Goal: Information Seeking & Learning: Learn about a topic

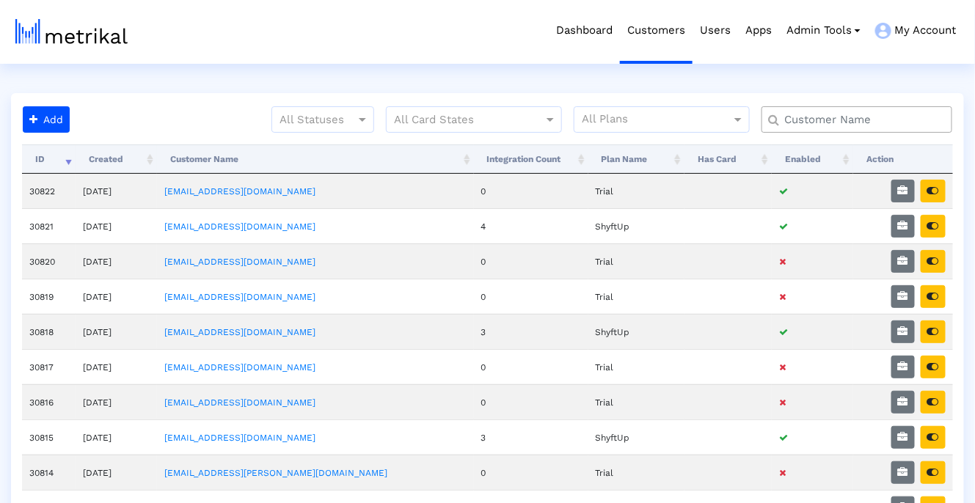
click at [864, 116] on input "text" at bounding box center [860, 119] width 172 height 15
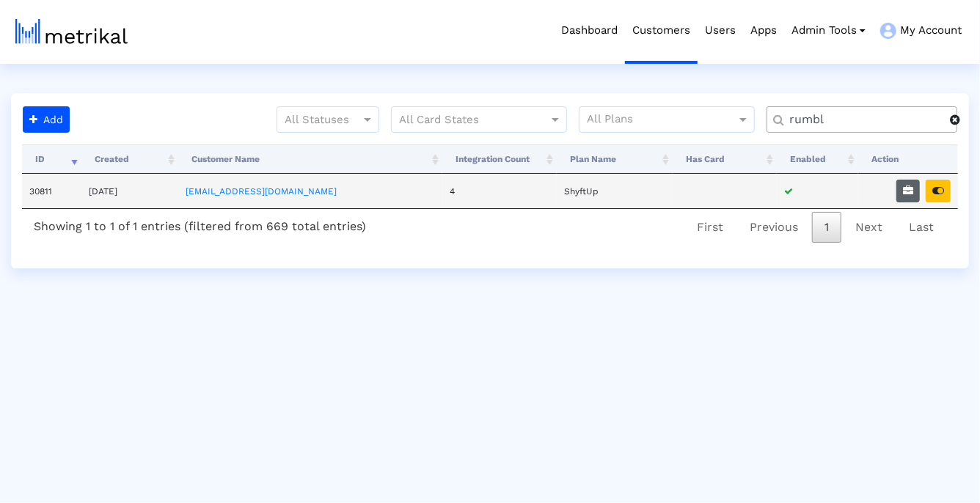
type input "rumbl"
click at [905, 194] on icon "button" at bounding box center [908, 191] width 10 height 10
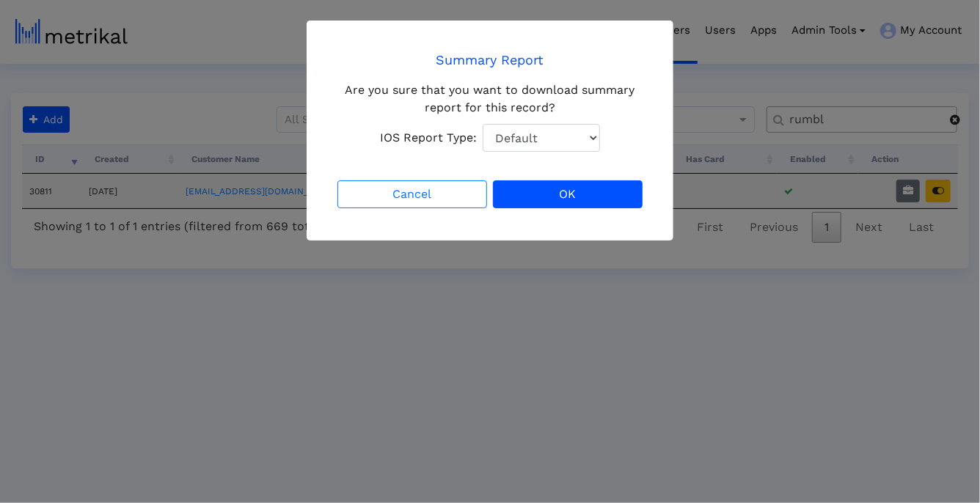
click at [519, 132] on select "Default Total Downloads New Downloads Redownloads" at bounding box center [541, 138] width 117 height 28
click at [483, 124] on select "Default Total Downloads New Downloads Redownloads" at bounding box center [541, 138] width 117 height 28
click at [521, 145] on select "Default Total Downloads New Downloads Redownloads" at bounding box center [541, 138] width 117 height 28
select select "1: 1"
click at [483, 124] on select "Default Total Downloads New Downloads Redownloads" at bounding box center [541, 138] width 117 height 28
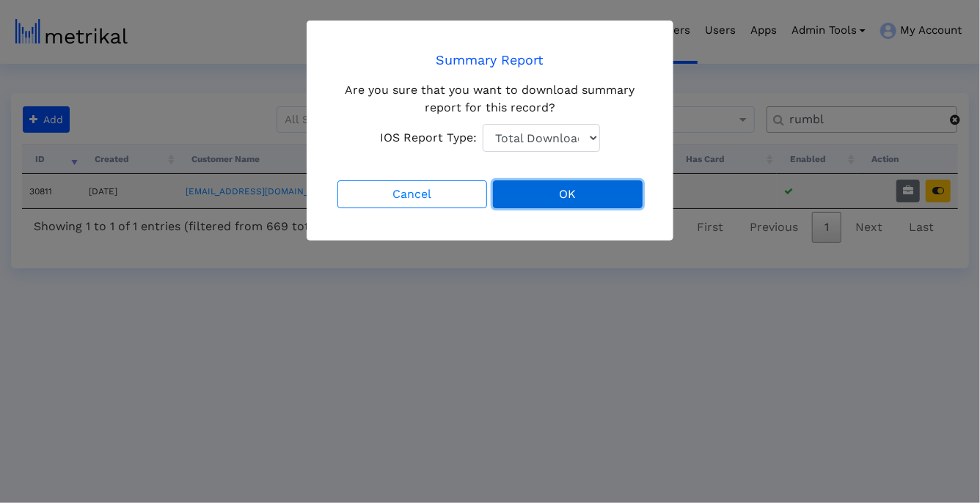
click at [529, 189] on button "OK" at bounding box center [568, 194] width 150 height 28
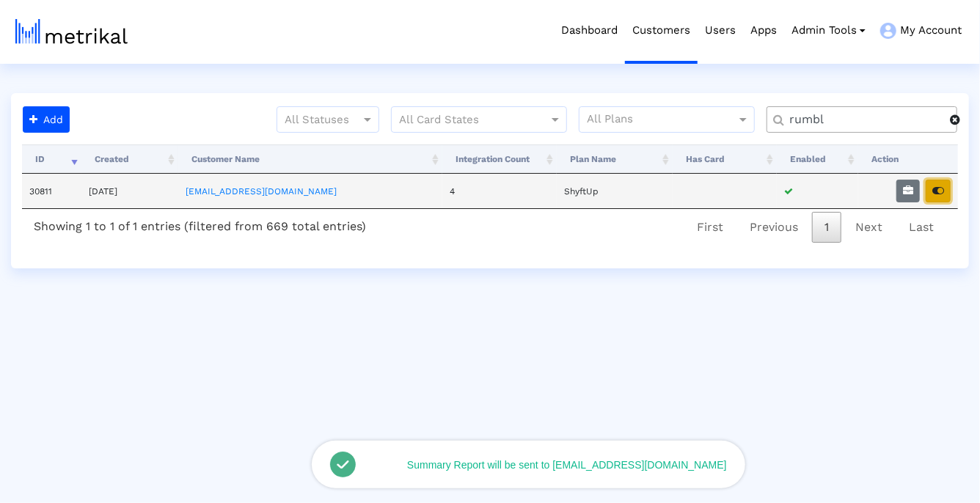
click at [934, 194] on icon "button" at bounding box center [938, 191] width 12 height 10
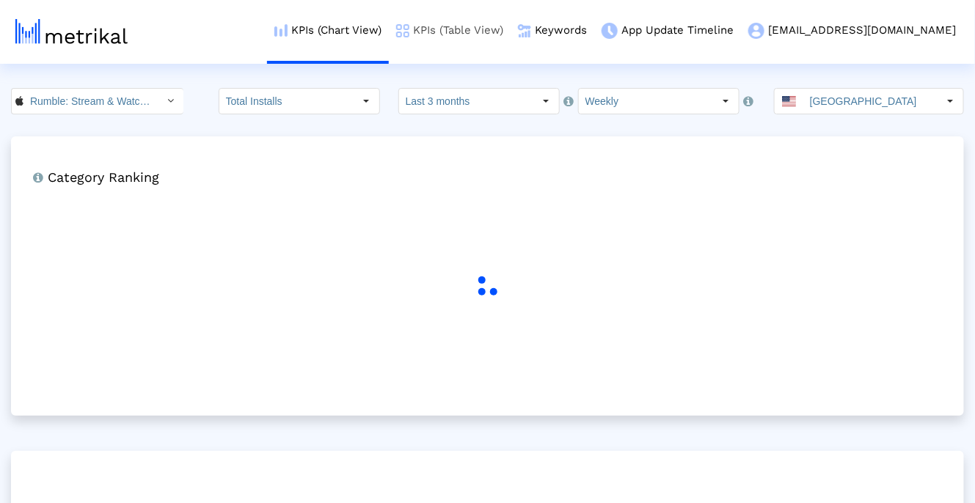
click at [488, 30] on link "KPIs (Table View)" at bounding box center [450, 30] width 122 height 61
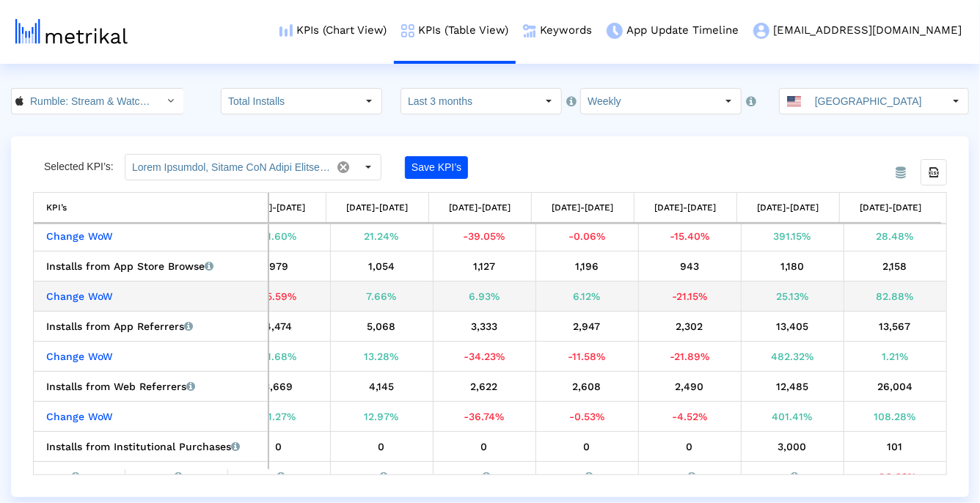
scroll to position [112, 662]
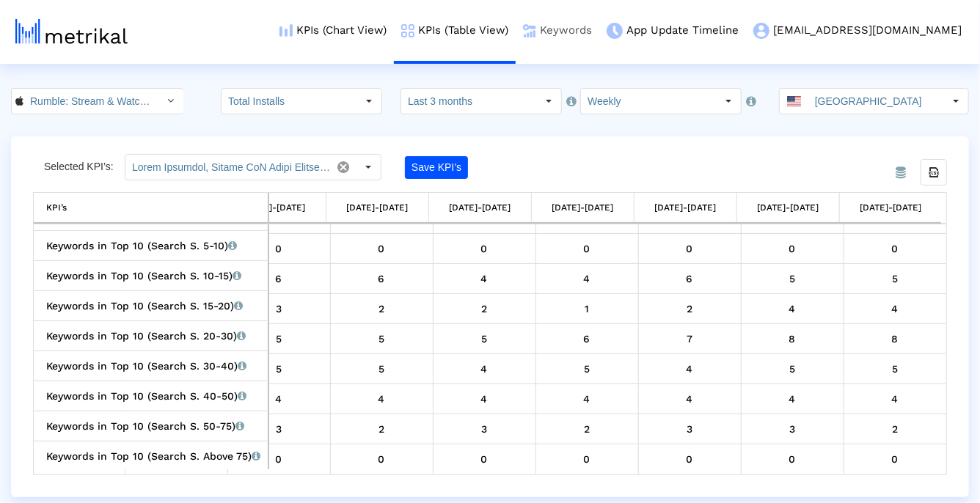
click at [599, 47] on link "Keywords" at bounding box center [558, 30] width 84 height 61
click at [394, 33] on link "KPIs (Chart View)" at bounding box center [333, 30] width 122 height 61
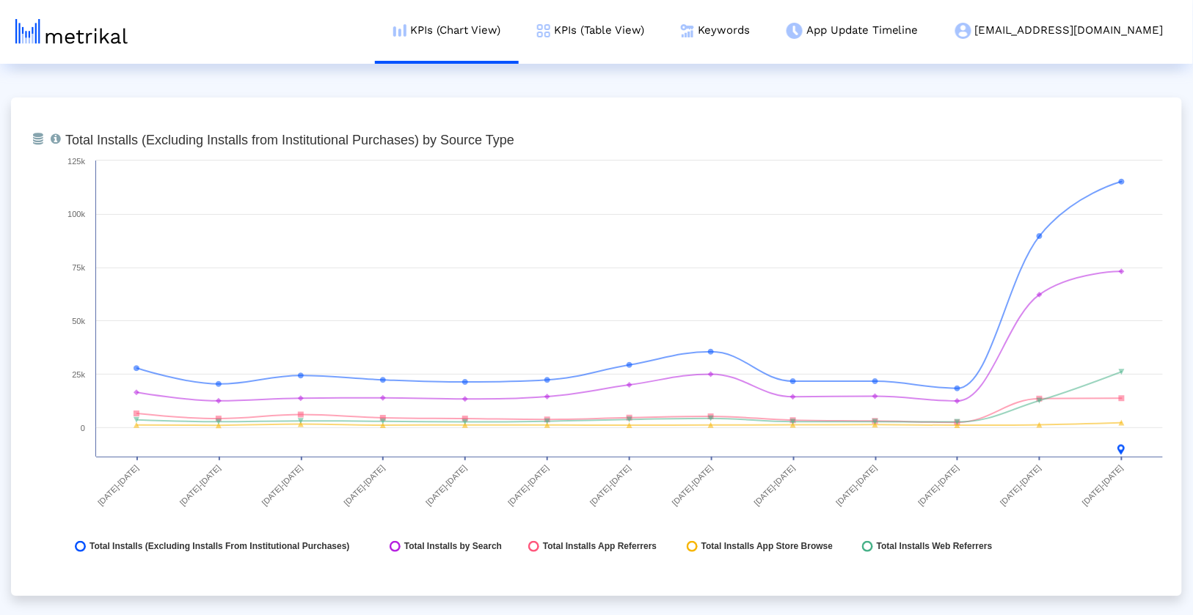
scroll to position [1640, 0]
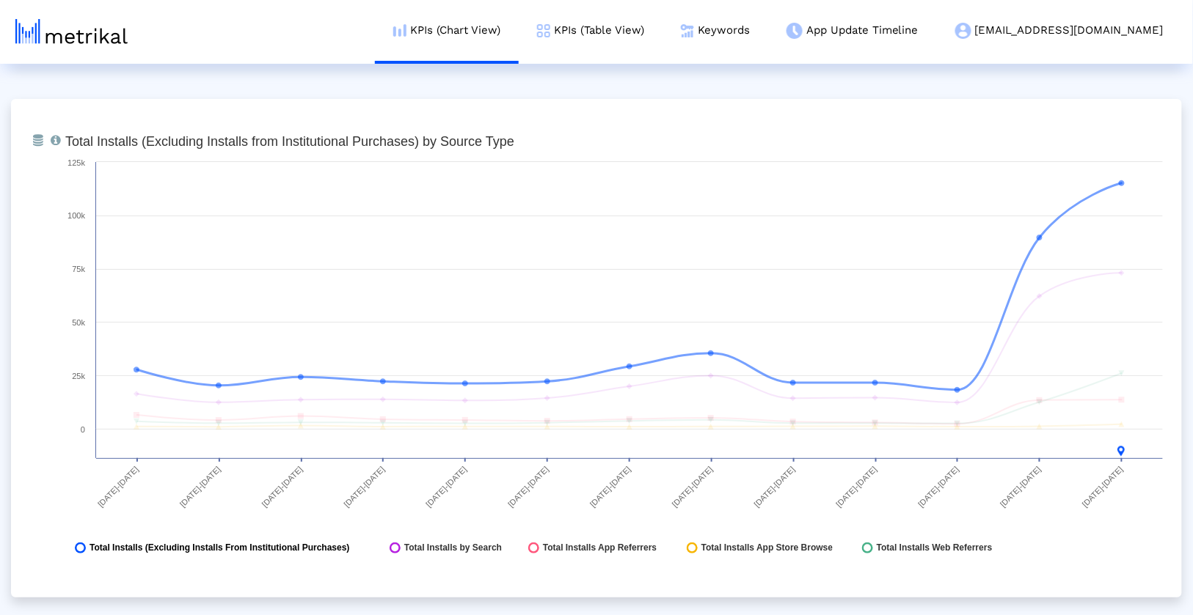
click at [321, 502] on span "Total Installs (Excluding Installs From Institutional Purchases)" at bounding box center [219, 548] width 260 height 11
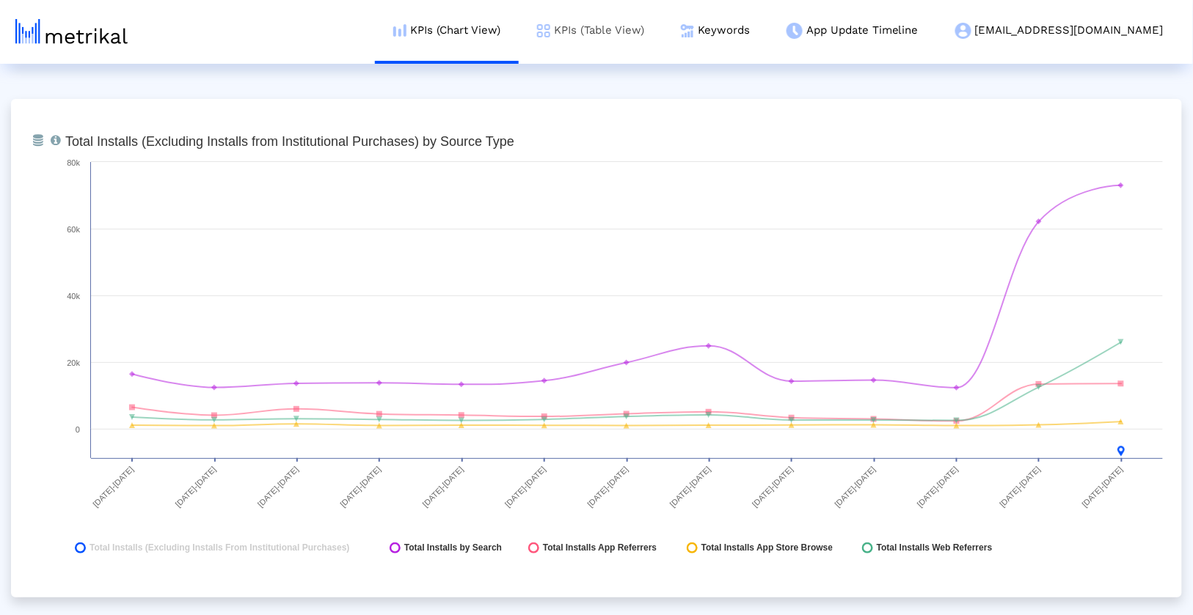
click at [662, 40] on link "KPIs (Table View)" at bounding box center [591, 30] width 144 height 61
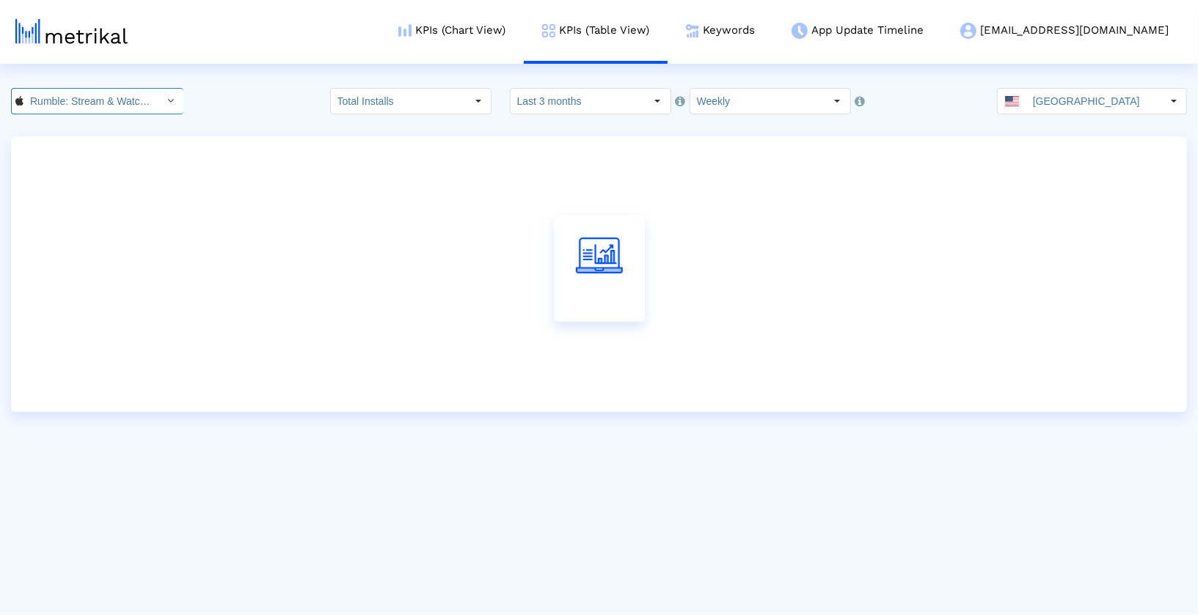
click at [48, 112] on input "Rumble: Stream & Watch Videos < 1518427877 >" at bounding box center [89, 101] width 132 height 25
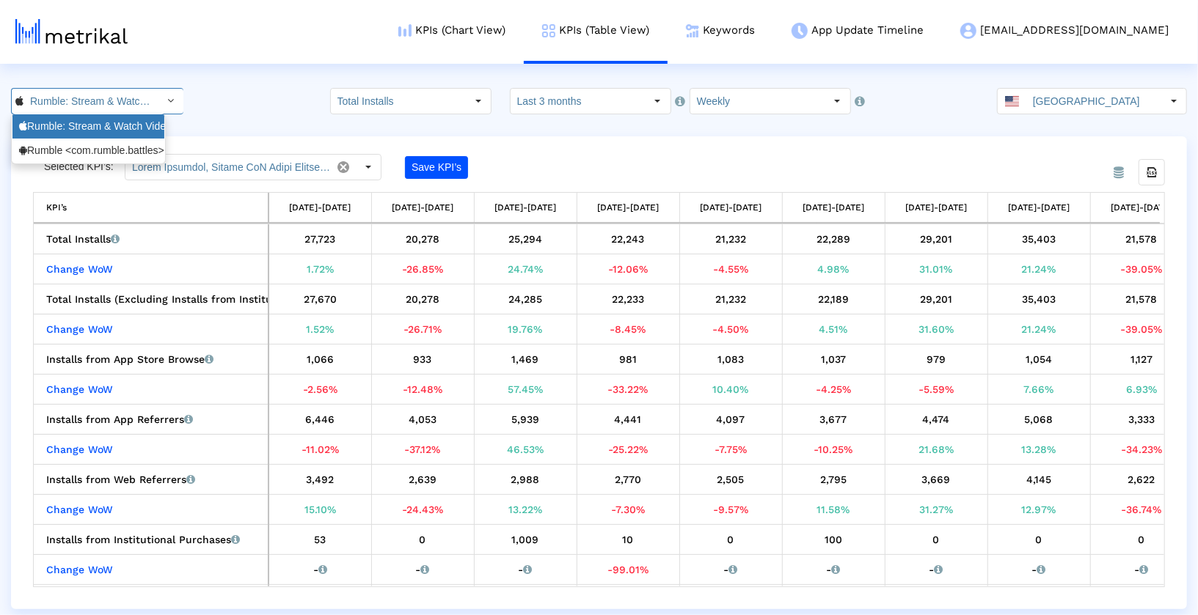
click at [47, 134] on div "Rumble: Stream & Watch Videos <1518427877>" at bounding box center [88, 126] width 152 height 24
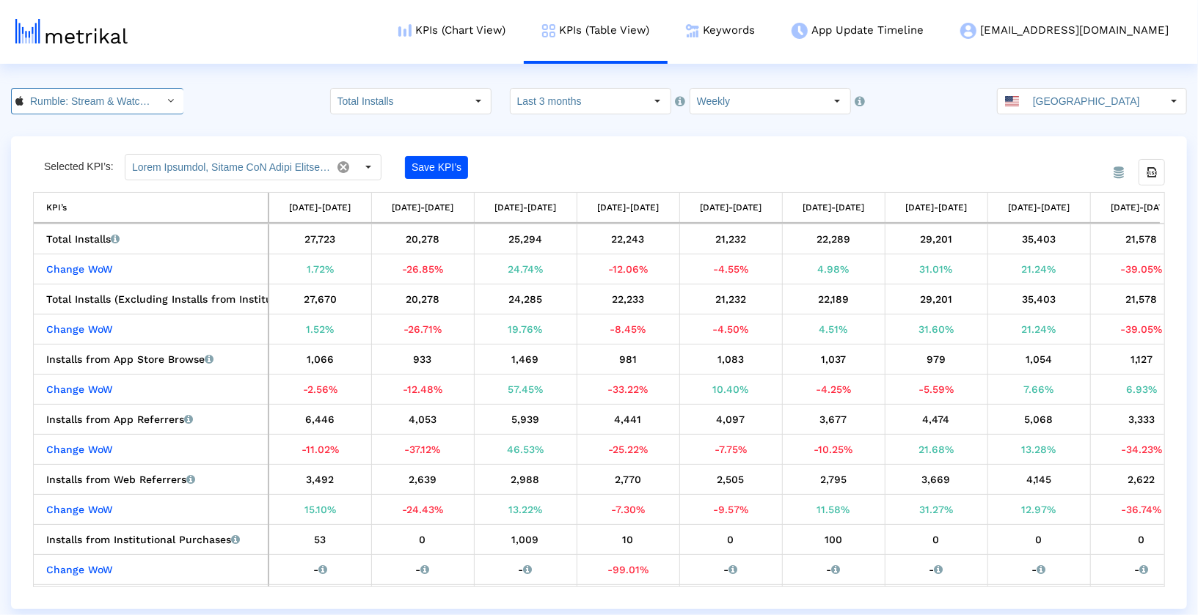
scroll to position [0, 120]
click at [63, 112] on input "Rumble: Stream & Watch Videos < 1518427877 >" at bounding box center [89, 101] width 132 height 25
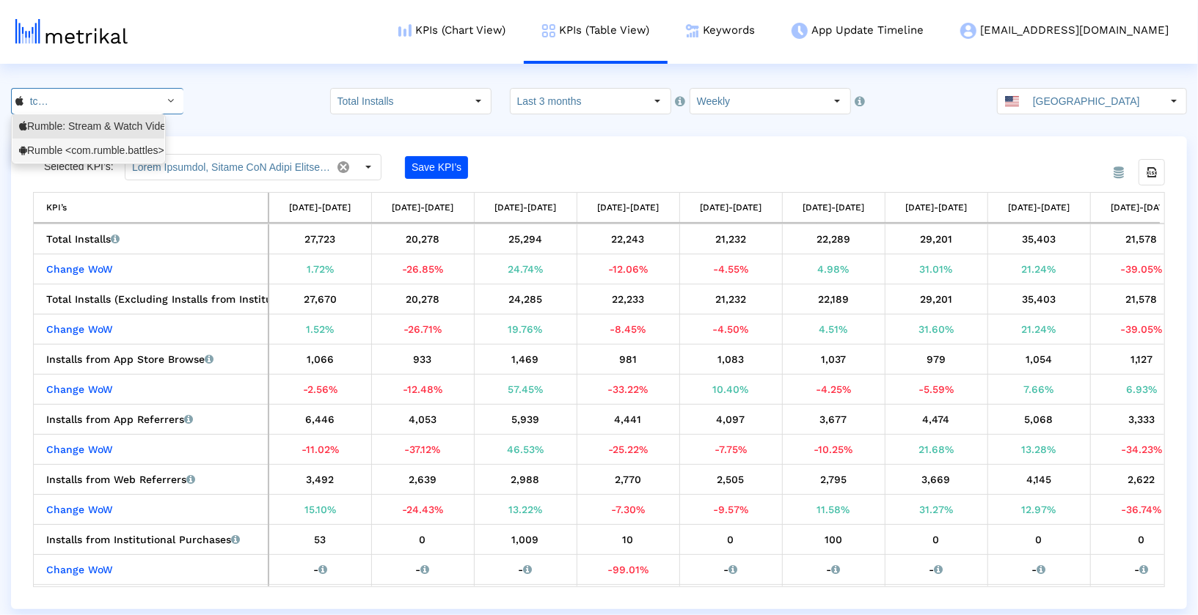
click at [64, 155] on div "Rumble <com.rumble.battles>" at bounding box center [88, 151] width 139 height 14
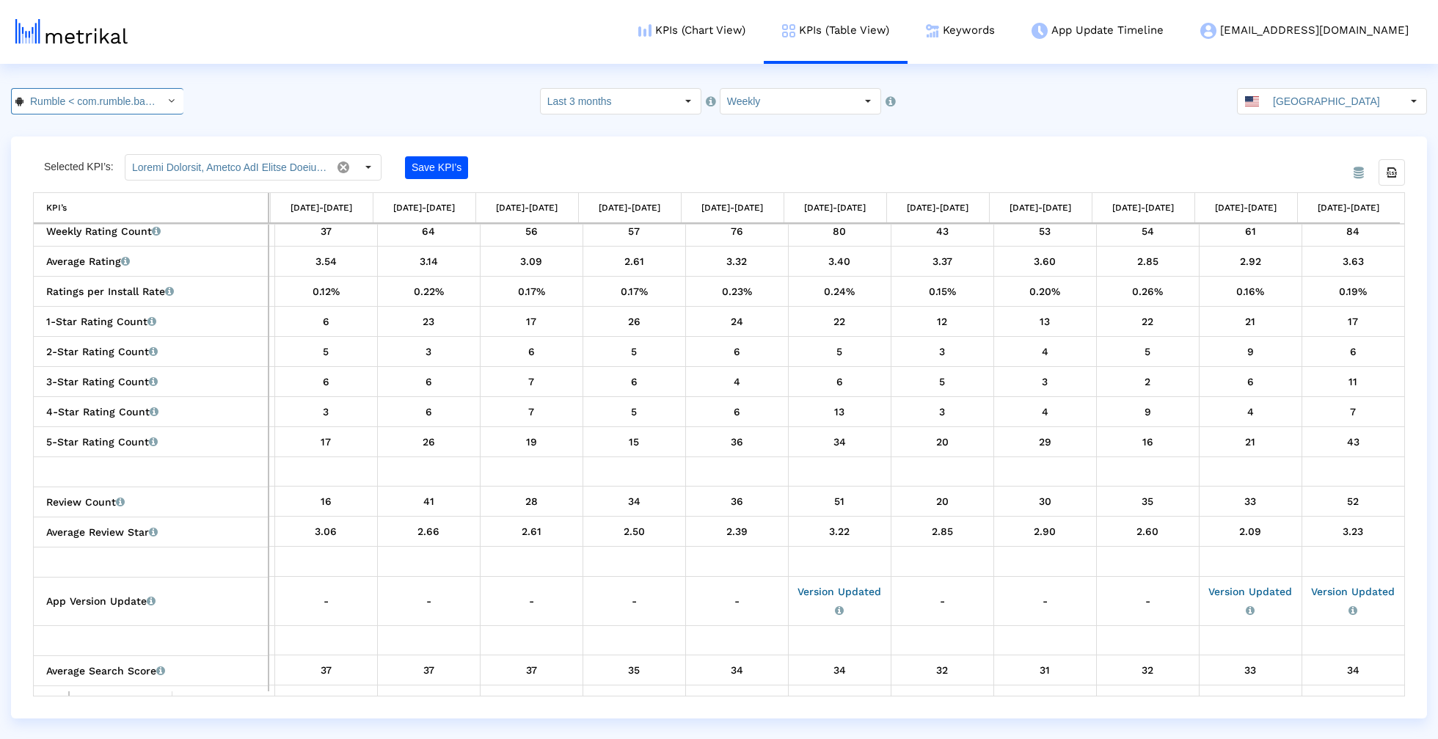
scroll to position [0, 37]
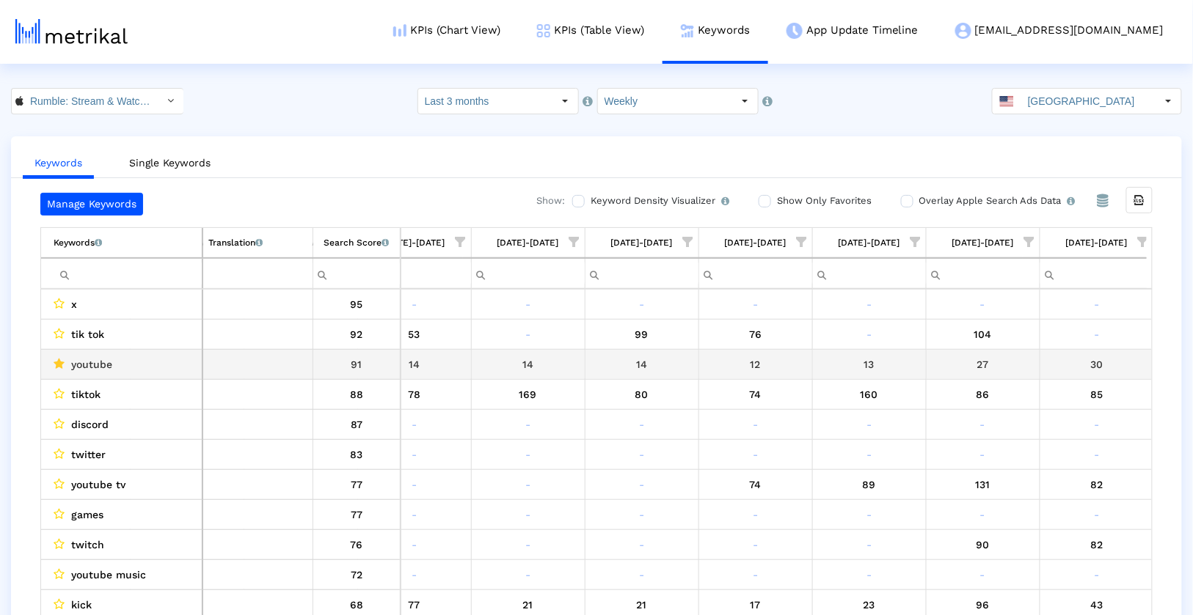
scroll to position [0, 617]
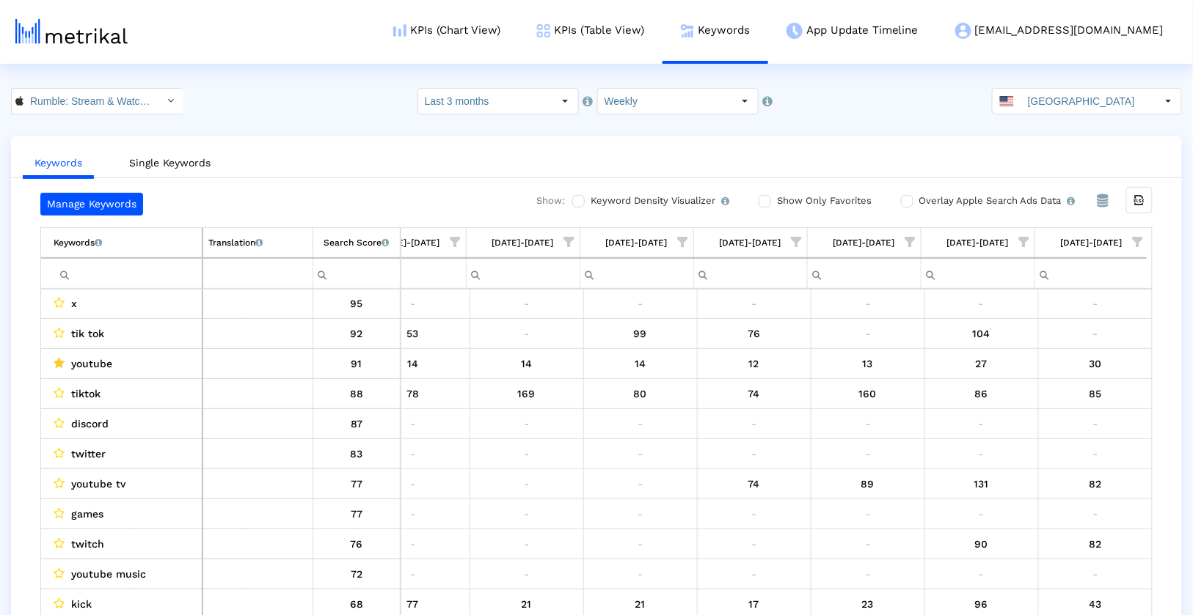
click at [979, 238] on span "Show filter options for column '09/14/25-09/20/25'" at bounding box center [1138, 242] width 10 height 10
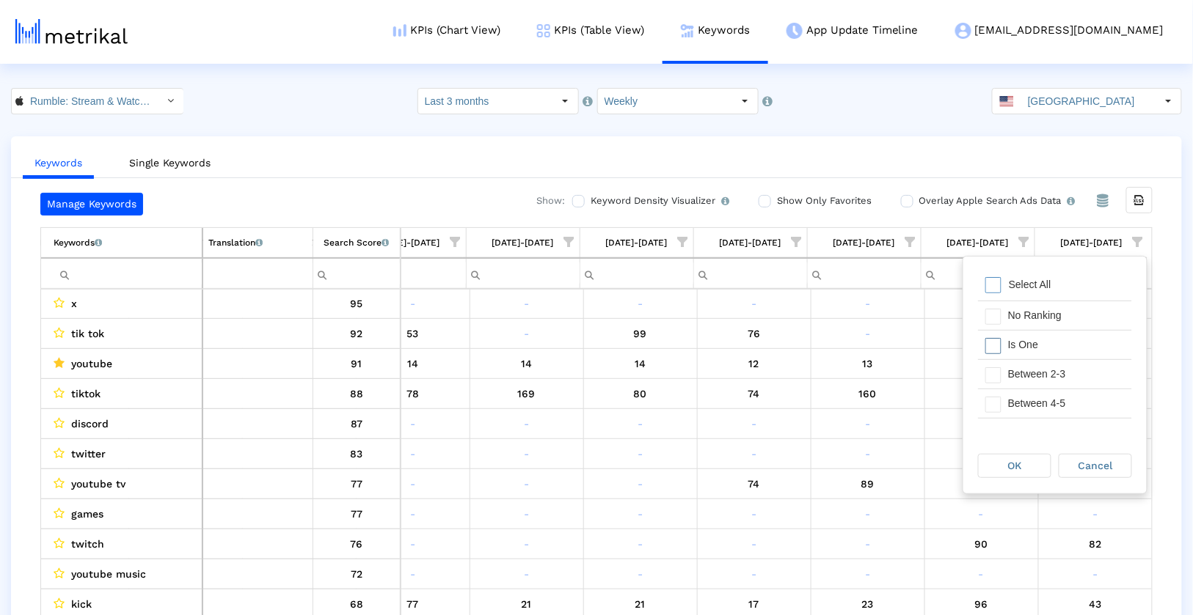
click at [979, 344] on div "Is One" at bounding box center [1066, 345] width 131 height 29
click at [979, 367] on div "Between 2-3" at bounding box center [1066, 374] width 131 height 29
click at [979, 398] on div "Between 4-5" at bounding box center [1066, 404] width 131 height 29
click at [979, 399] on div "Between 6-10" at bounding box center [1066, 399] width 131 height 29
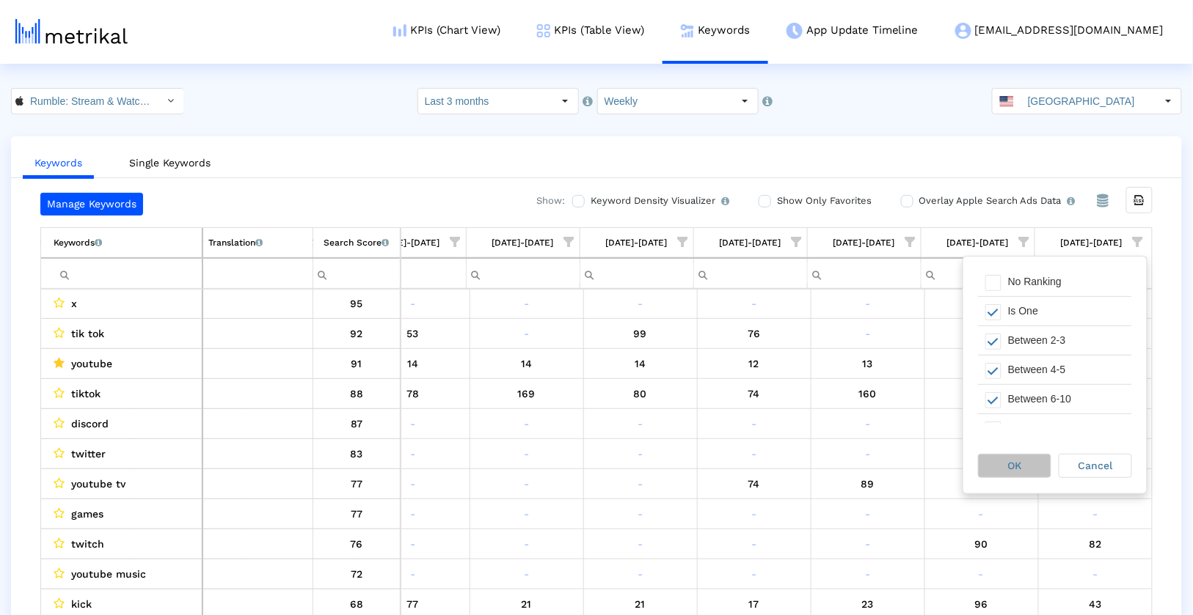
click at [979, 463] on span "OK" at bounding box center [1015, 466] width 14 height 12
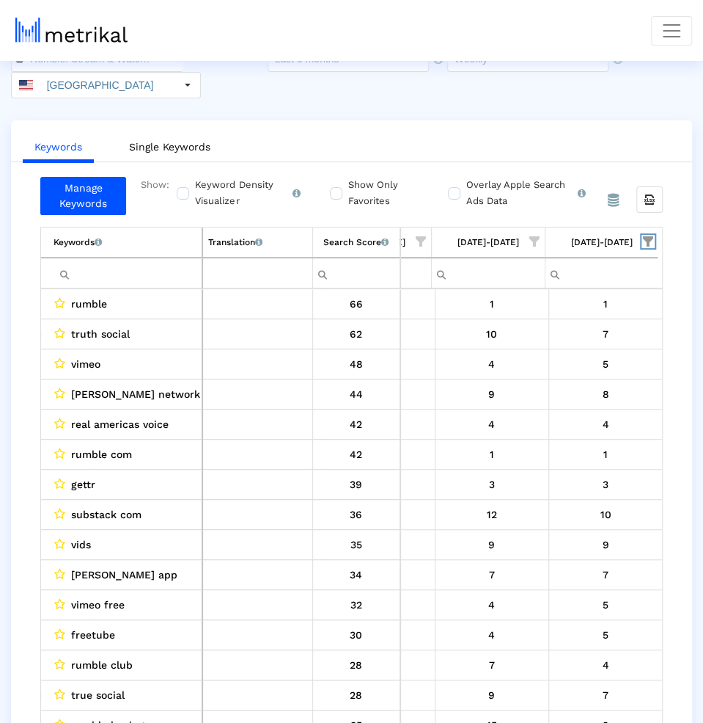
scroll to position [0, 0]
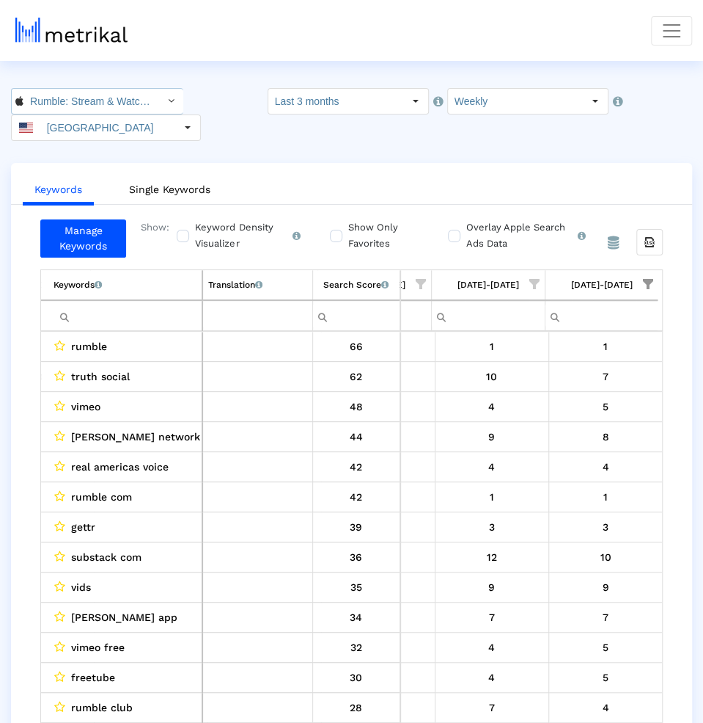
click at [159, 110] on div "Select" at bounding box center [170, 100] width 23 height 23
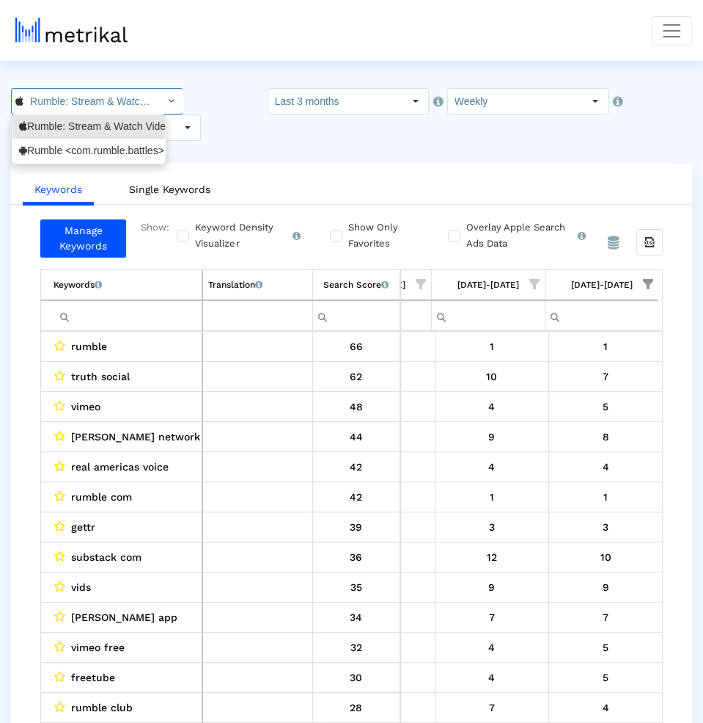
scroll to position [0, 119]
click at [117, 148] on div "Rumble <com.rumble.battles>" at bounding box center [88, 151] width 139 height 14
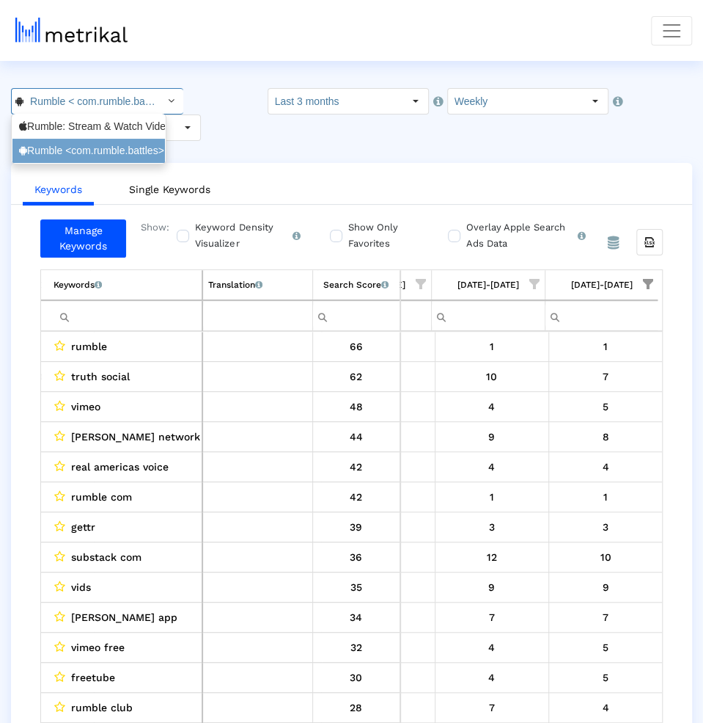
scroll to position [0, 37]
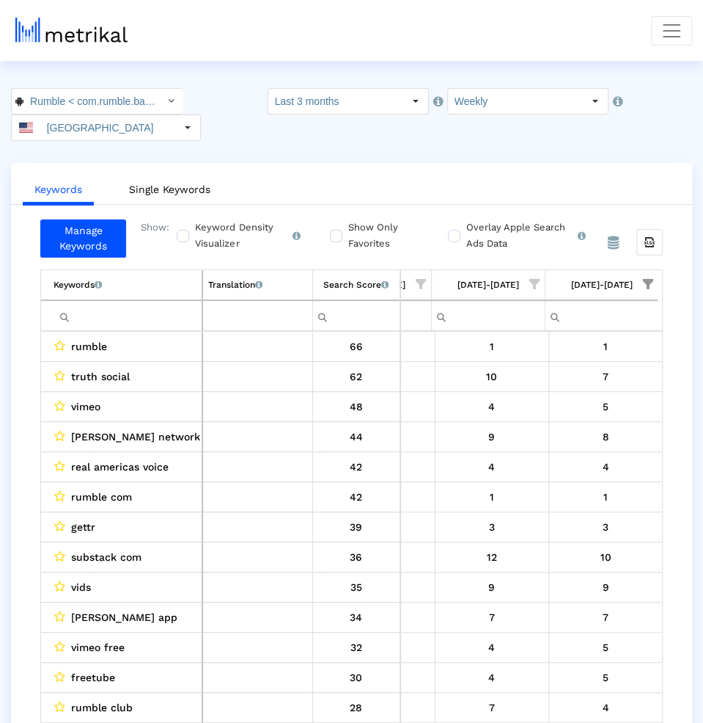
click at [176, 163] on div "Keywords Single Keywords Manage Keywords Show: Keyword Density Visualizer Turn …" at bounding box center [351, 478] width 681 height 631
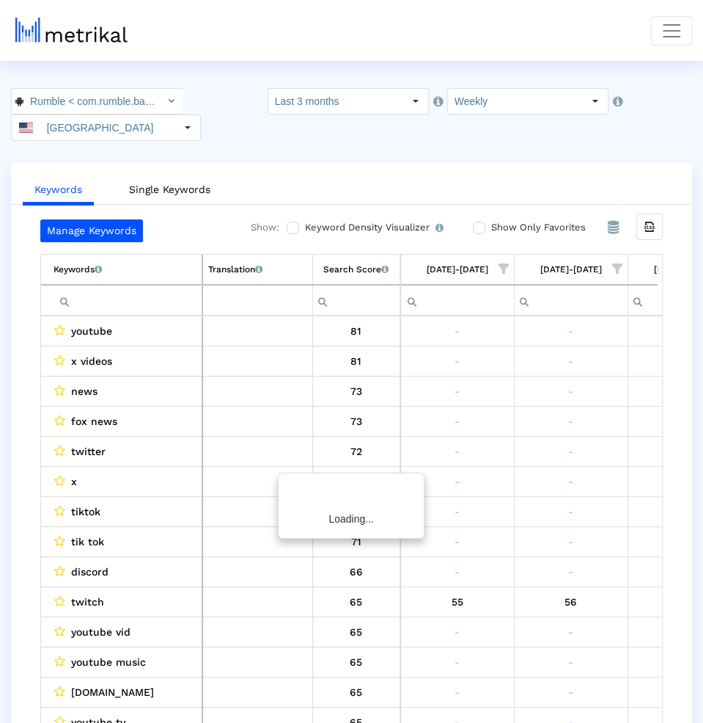
scroll to position [0, 1107]
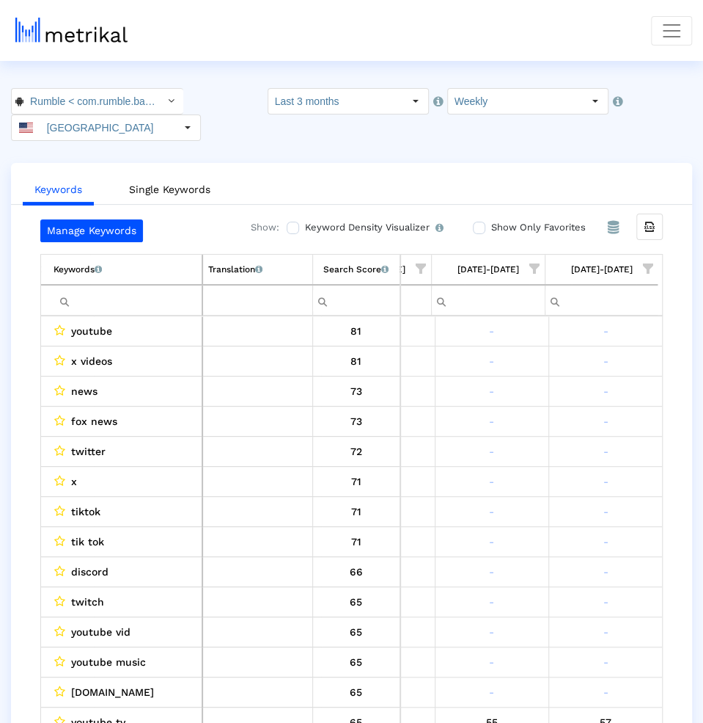
click at [654, 263] on span "Show filter options for column '09/14/25-09/20/25'" at bounding box center [648, 268] width 10 height 10
click at [533, 263] on span "Show filter options for column '09/07/25-09/13/25'" at bounding box center [535, 268] width 10 height 10
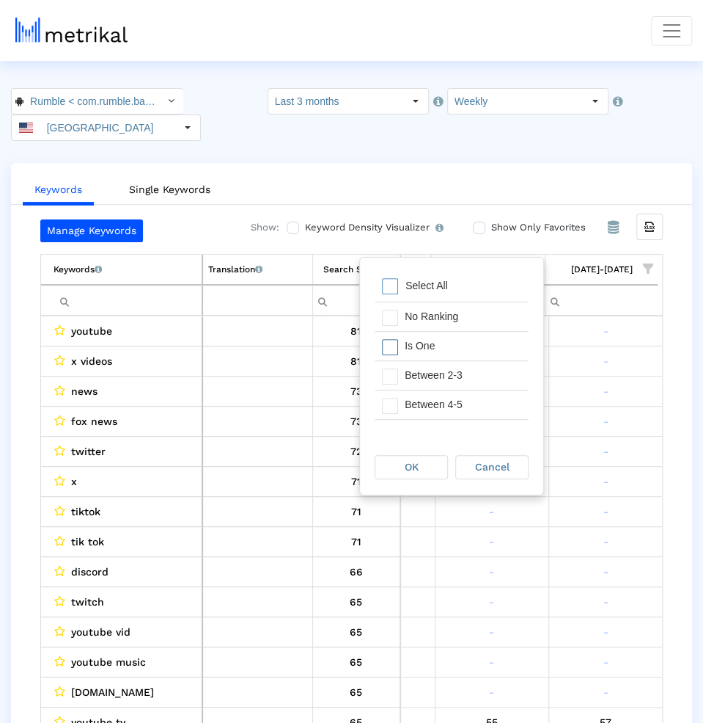
click at [480, 336] on div "Is One" at bounding box center [463, 346] width 131 height 29
click at [461, 379] on div "Between 2-3" at bounding box center [463, 375] width 131 height 29
click at [416, 464] on span "OK" at bounding box center [412, 467] width 14 height 12
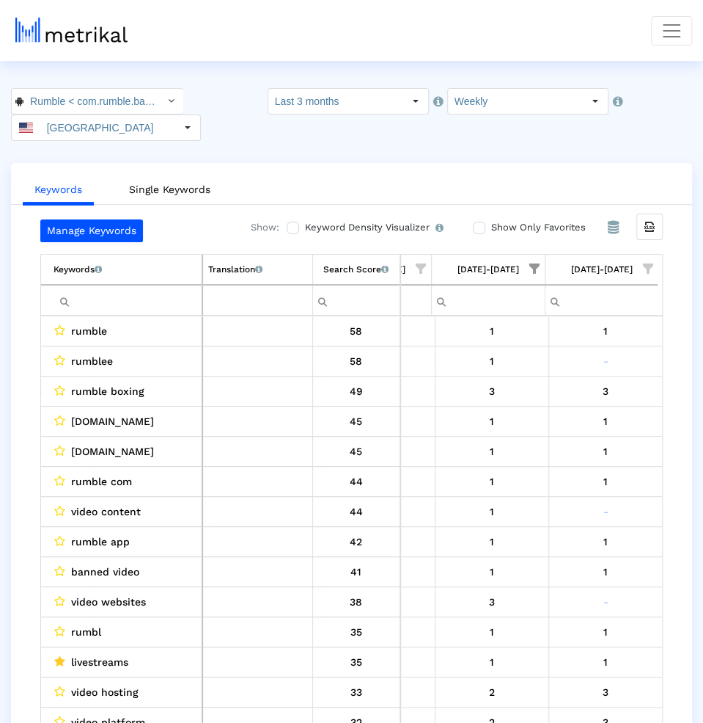
click at [646, 263] on span "Show filter options for column '09/14/25-09/20/25'" at bounding box center [648, 268] width 10 height 10
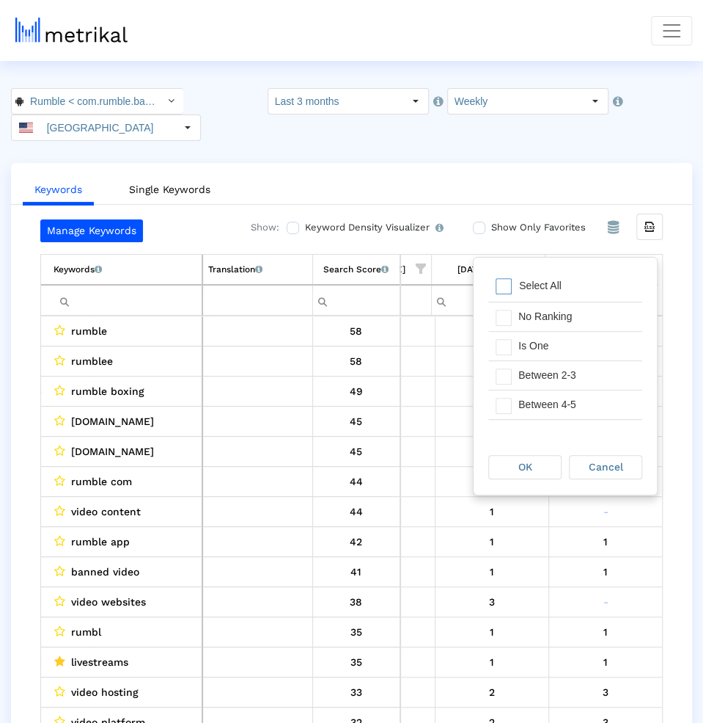
click at [519, 289] on div "Select All" at bounding box center [540, 285] width 57 height 12
click at [522, 340] on div "Is One" at bounding box center [576, 346] width 131 height 29
click at [522, 378] on div "Between 2-3" at bounding box center [576, 375] width 131 height 29
click at [523, 480] on div "OK Cancel" at bounding box center [565, 467] width 183 height 56
click at [523, 463] on span "OK" at bounding box center [526, 467] width 14 height 12
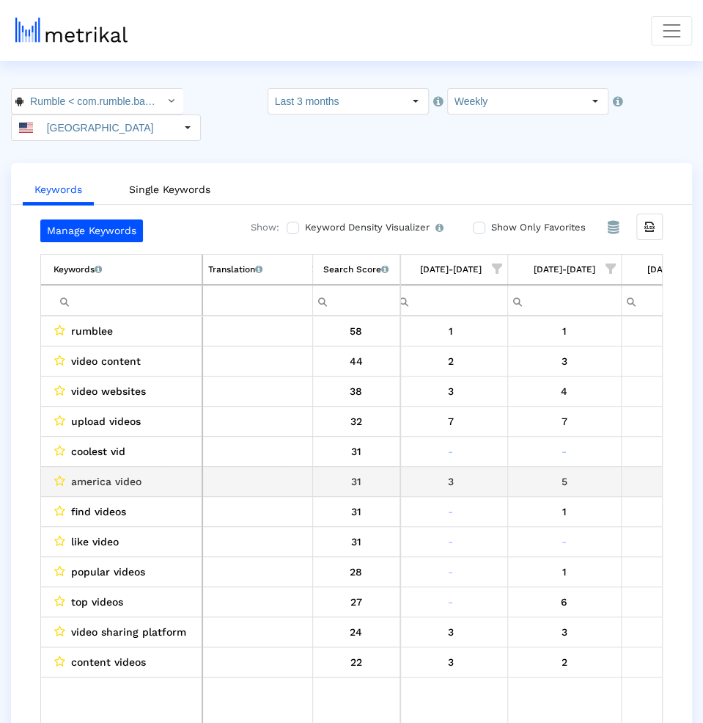
scroll to position [0, 0]
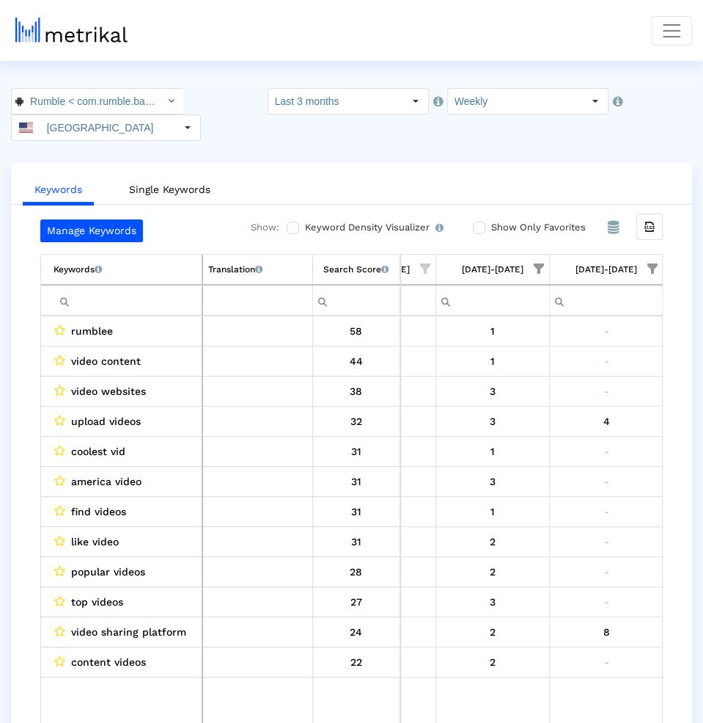
click at [534, 263] on span "Show filter options for column '09/07/25-09/13/25'" at bounding box center [539, 268] width 10 height 10
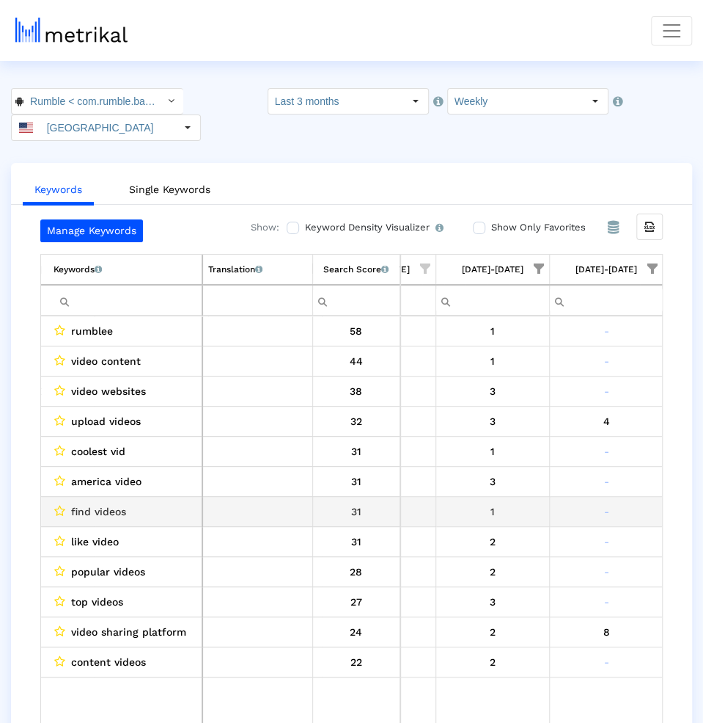
click at [604, 502] on div "-" at bounding box center [606, 511] width 103 height 19
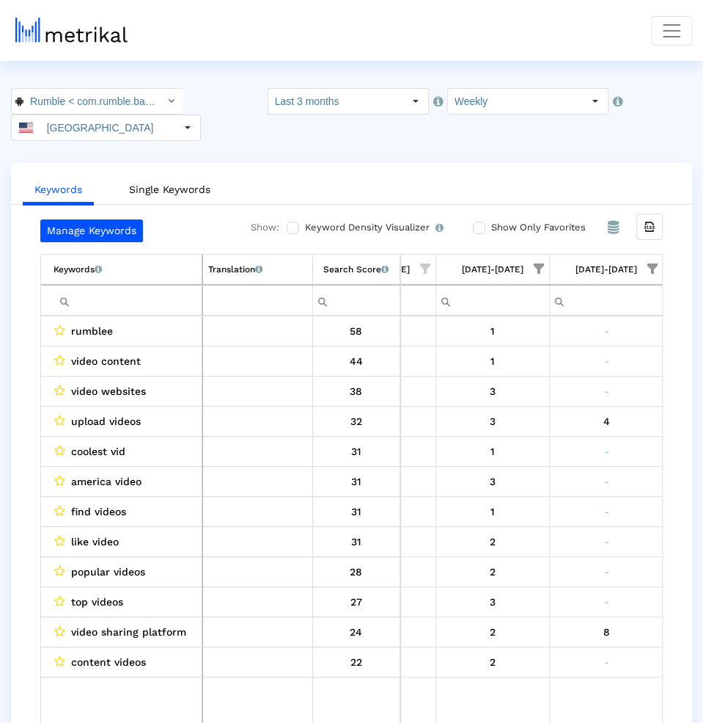
click at [537, 263] on span "Show filter options for column '09/07/25-09/13/25'" at bounding box center [539, 268] width 10 height 10
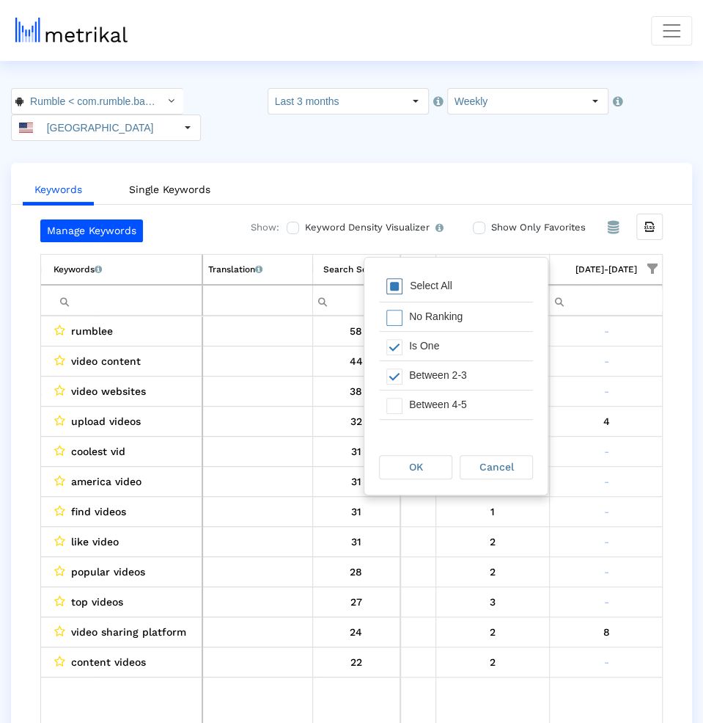
click at [443, 286] on div "Select All" at bounding box center [431, 285] width 57 height 12
click at [413, 470] on span "OK" at bounding box center [416, 467] width 14 height 12
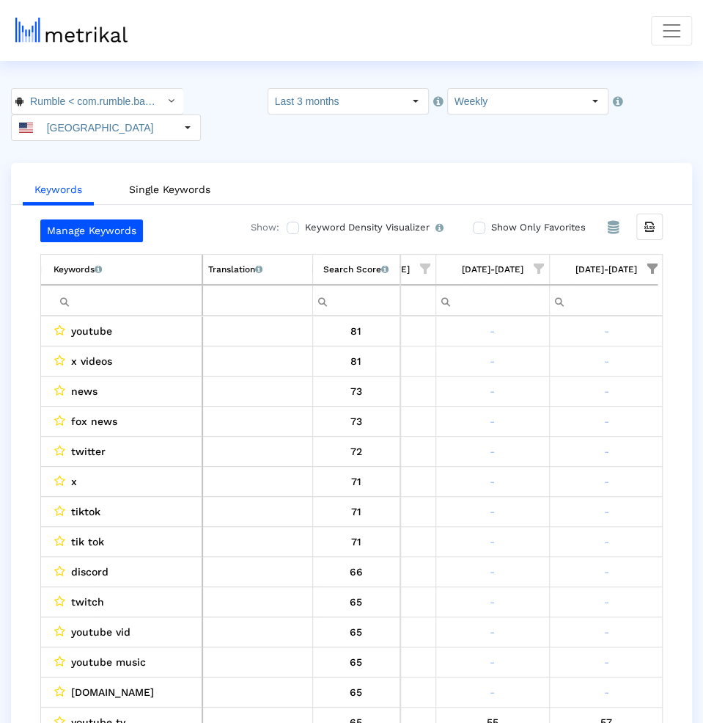
click at [658, 254] on div "Keywords List of keywords that are currently being tracked in Mobile Action. Tr…" at bounding box center [351, 285] width 623 height 62
click at [653, 263] on span "Show filter options for column '09/14/25-09/20/25'" at bounding box center [653, 268] width 10 height 10
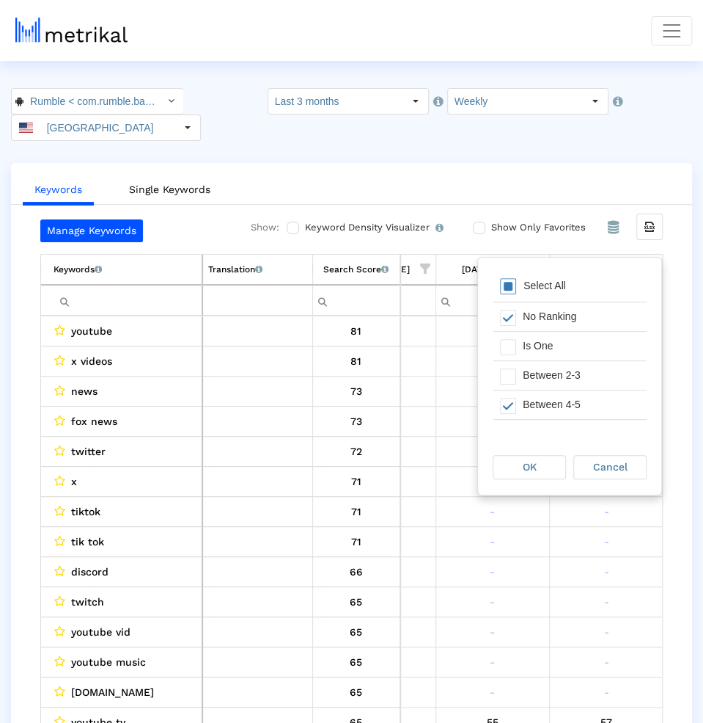
click at [571, 277] on div "Select All" at bounding box center [570, 286] width 154 height 29
click at [571, 279] on div "Select All" at bounding box center [544, 285] width 57 height 12
click at [534, 354] on div "Is One" at bounding box center [581, 346] width 131 height 29
click at [533, 381] on div "Between 2-3" at bounding box center [581, 375] width 131 height 29
click at [534, 392] on div "Between 4-5" at bounding box center [581, 404] width 131 height 29
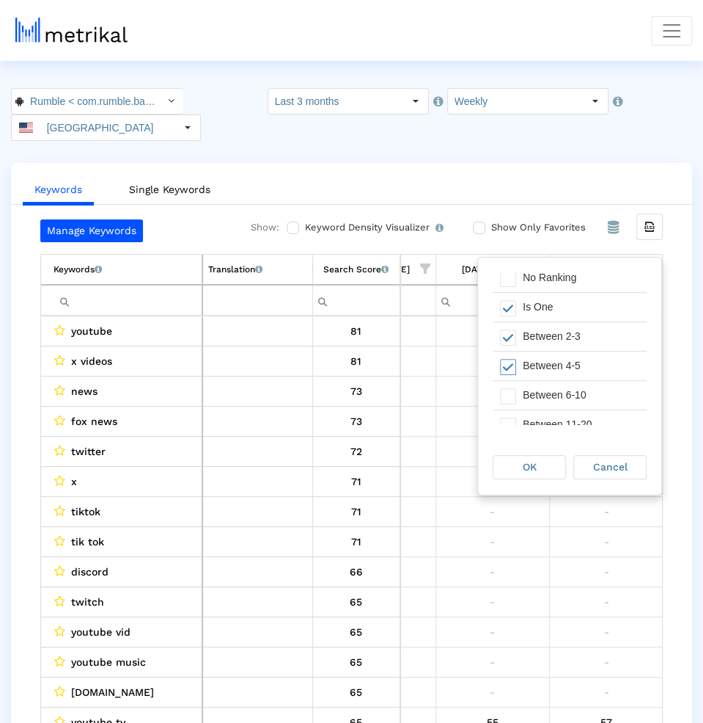
scroll to position [44, 0]
click at [534, 392] on div "Between 6-10" at bounding box center [581, 390] width 131 height 29
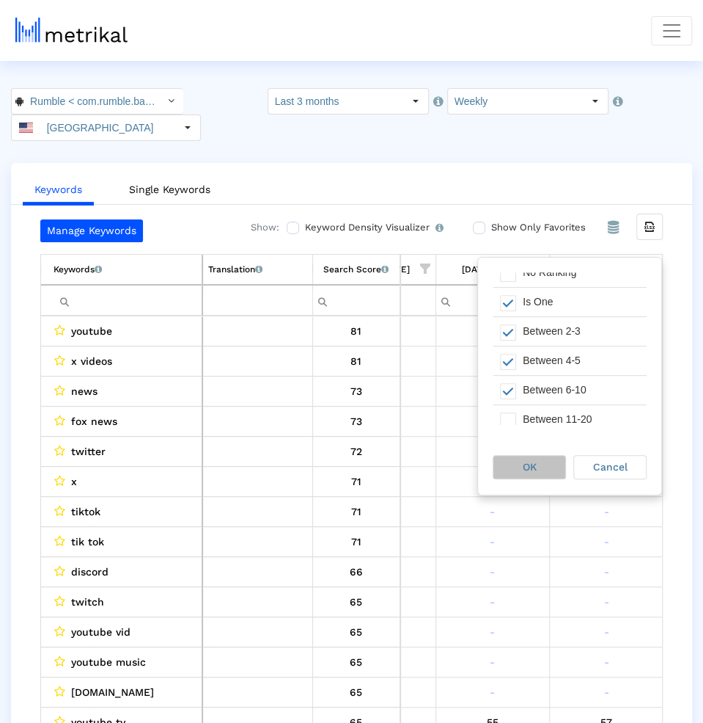
click at [525, 461] on span "OK" at bounding box center [530, 467] width 14 height 12
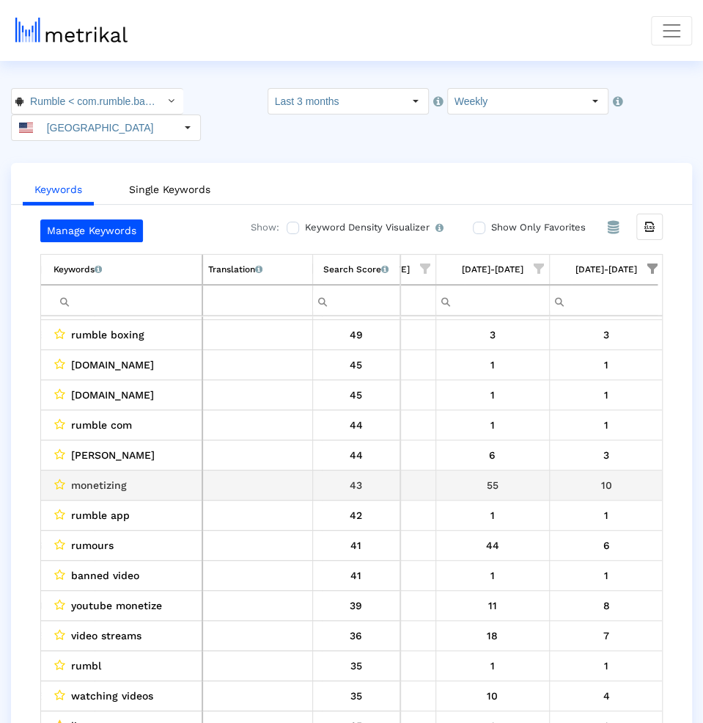
scroll to position [57, 0]
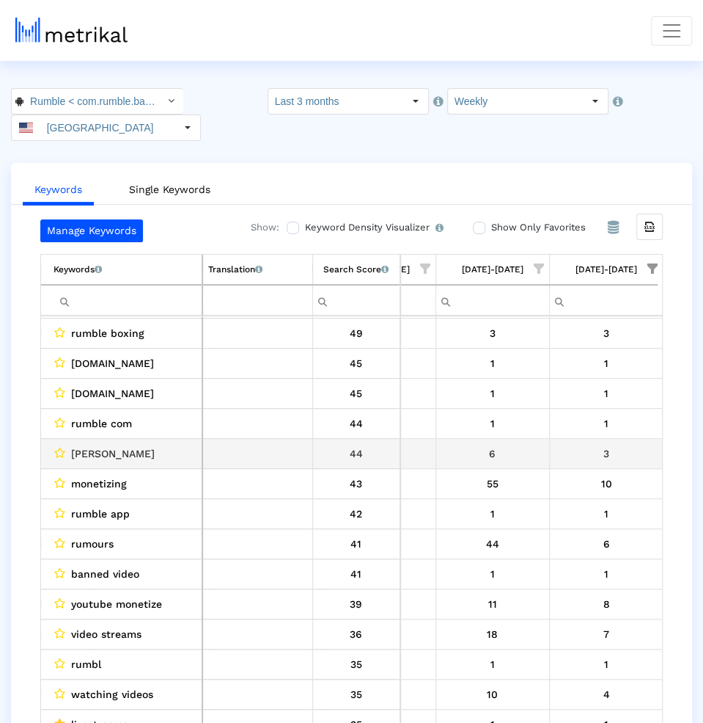
click at [87, 444] on span "steven crowder" at bounding box center [113, 453] width 84 height 19
drag, startPoint x: 87, startPoint y: 425, endPoint x: 124, endPoint y: 425, distance: 37.4
click at [124, 444] on span "steven crowder" at bounding box center [113, 453] width 84 height 19
copy span "steven crowder"
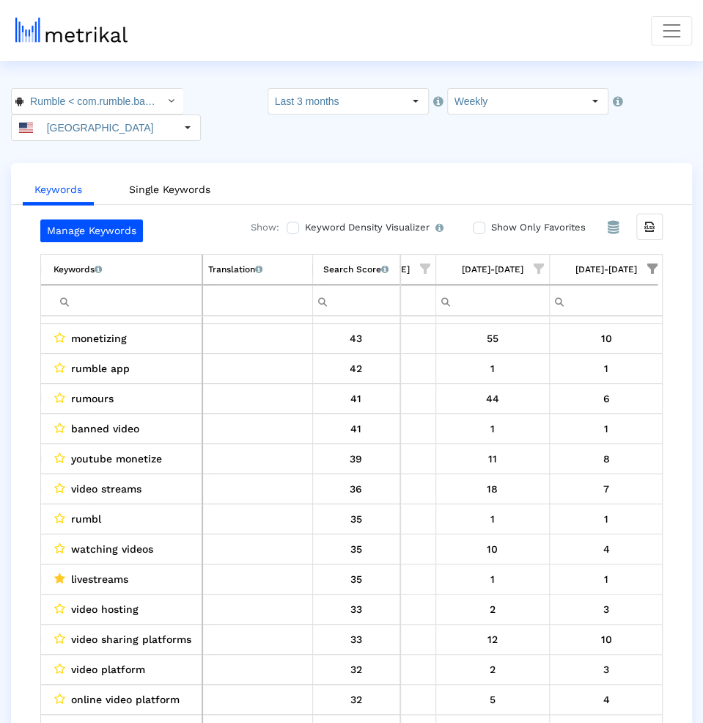
scroll to position [207, 0]
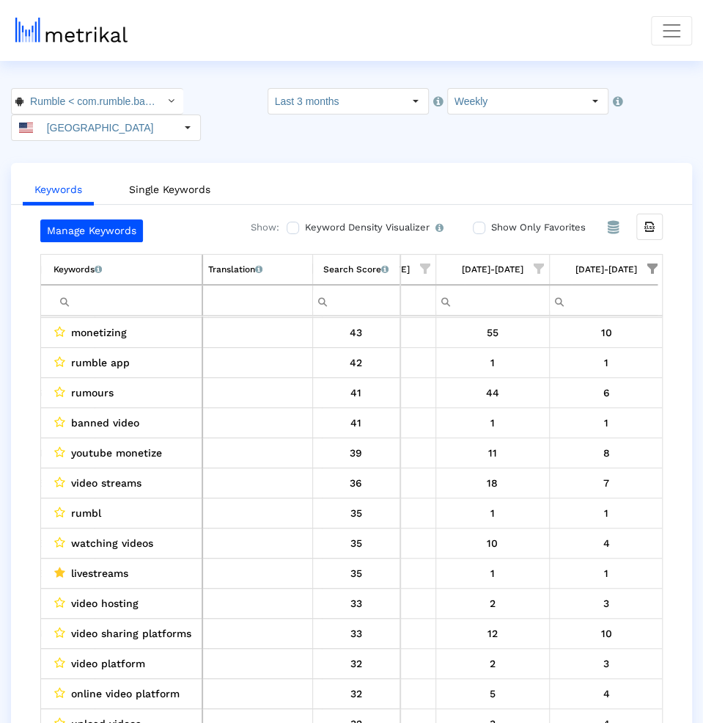
click at [80, 533] on span "watching videos" at bounding box center [112, 542] width 82 height 19
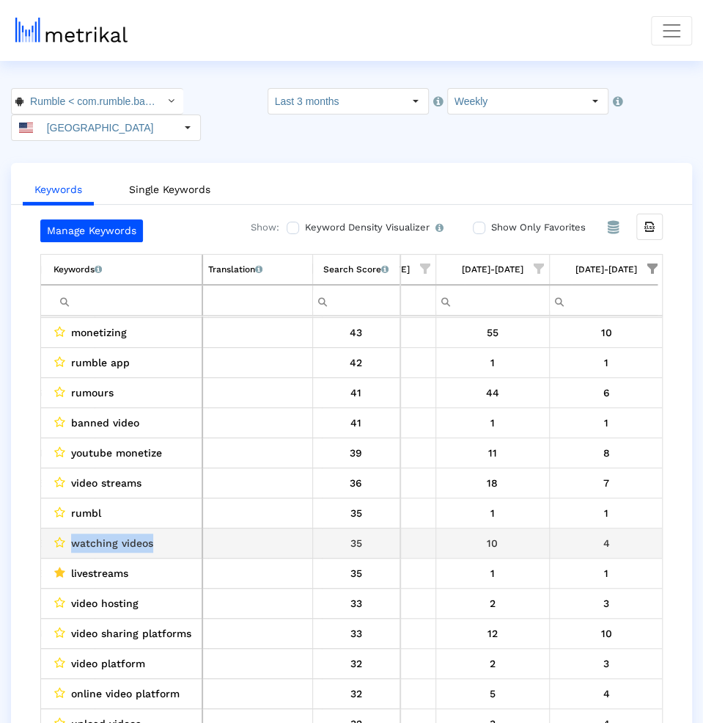
drag, startPoint x: 80, startPoint y: 515, endPoint x: 148, endPoint y: 516, distance: 68.2
click at [148, 533] on span "watching videos" at bounding box center [112, 542] width 82 height 19
copy span "watching videos"
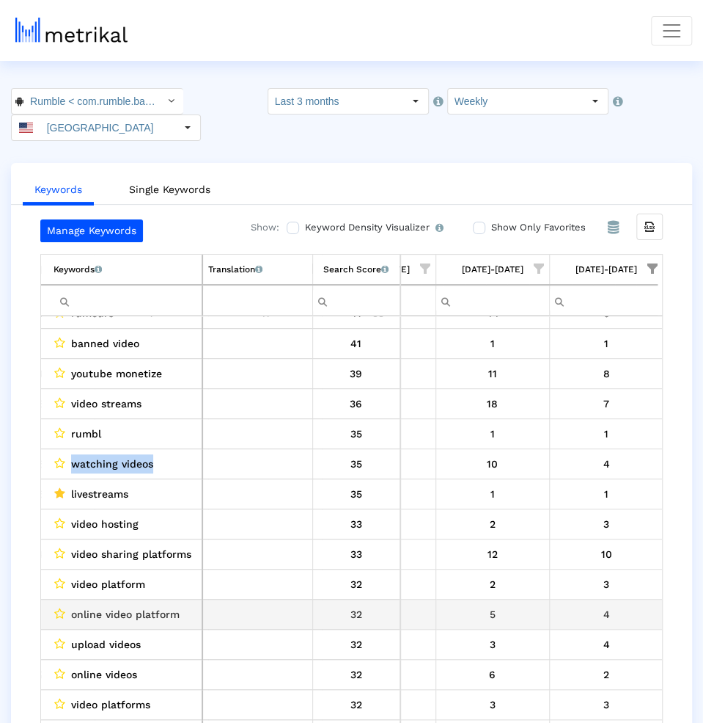
scroll to position [296, 0]
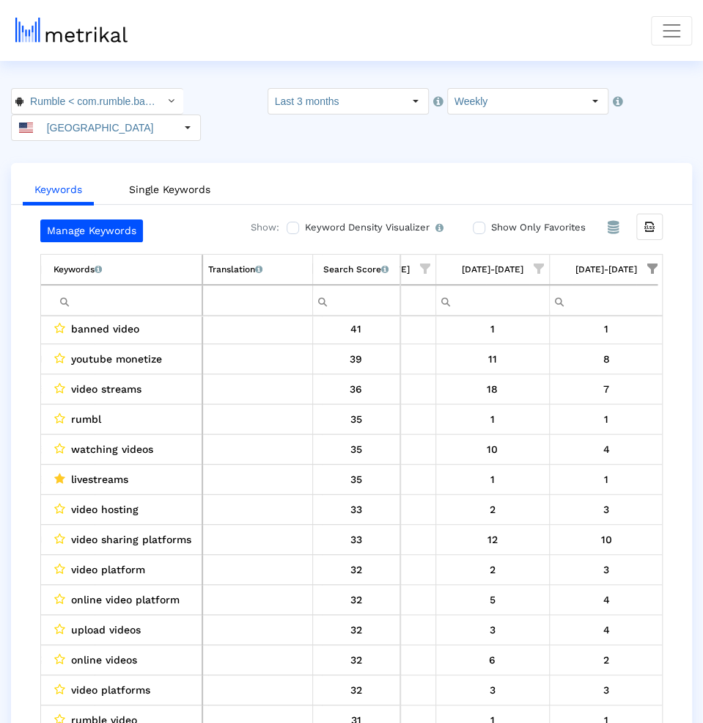
click at [534, 263] on span "Show filter options for column '09/07/25-09/13/25'" at bounding box center [539, 268] width 10 height 10
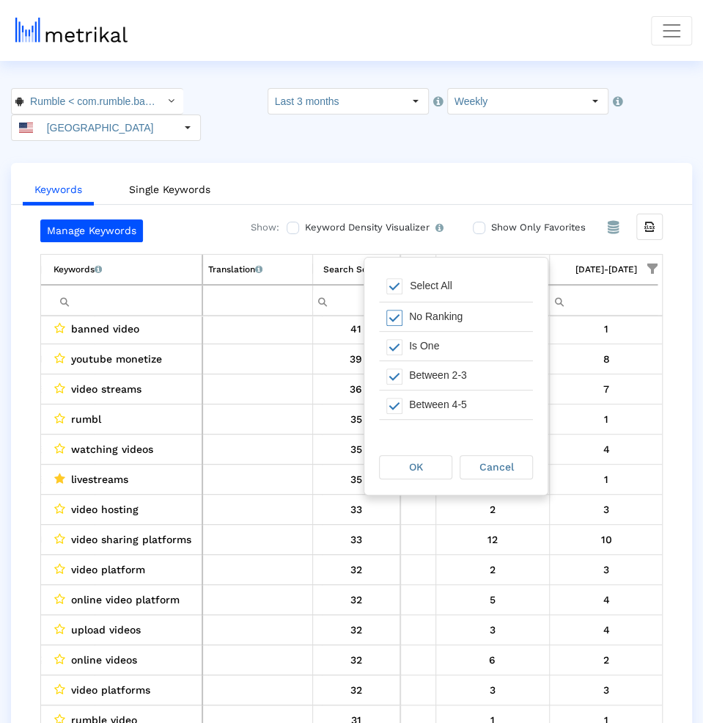
click at [439, 324] on div "No Ranking" at bounding box center [467, 316] width 131 height 29
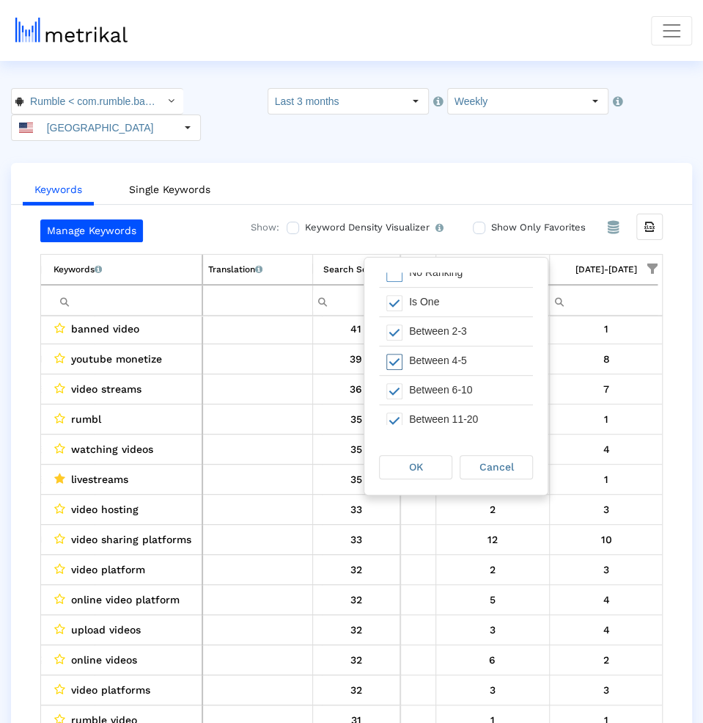
click at [439, 401] on div "Between 6-10" at bounding box center [467, 390] width 131 height 29
click at [440, 414] on div "Between 11-20" at bounding box center [467, 419] width 131 height 29
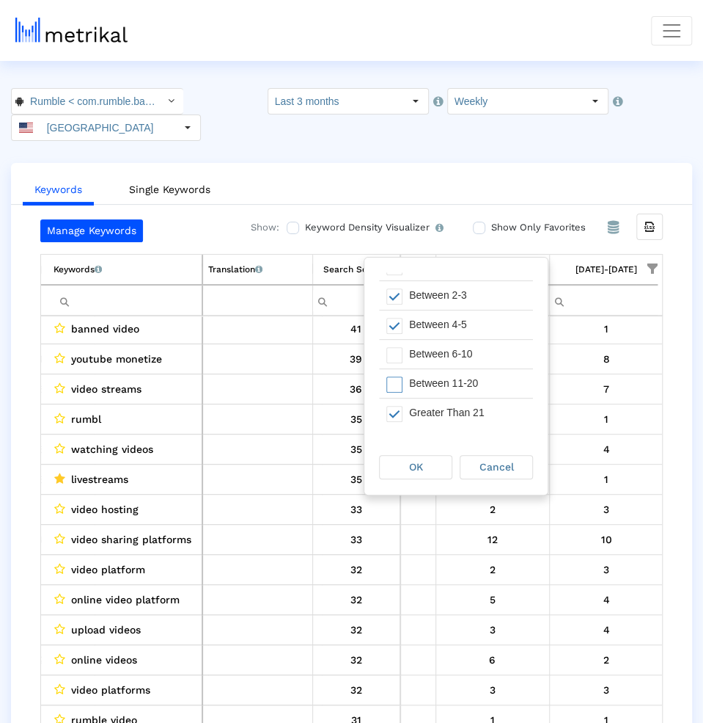
click at [436, 456] on div "OK" at bounding box center [416, 467] width 72 height 23
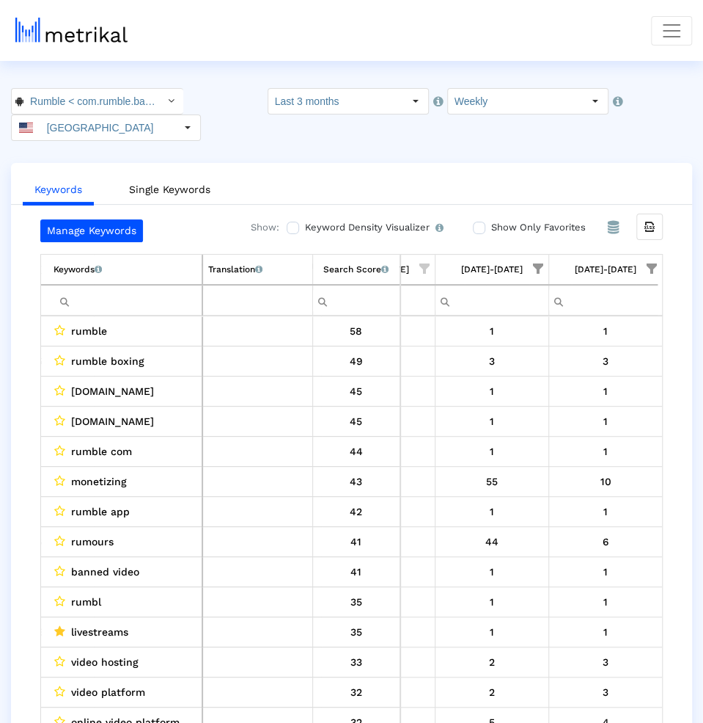
click at [536, 263] on span "Show filter options for column '09/07/25-09/13/25'" at bounding box center [538, 268] width 10 height 10
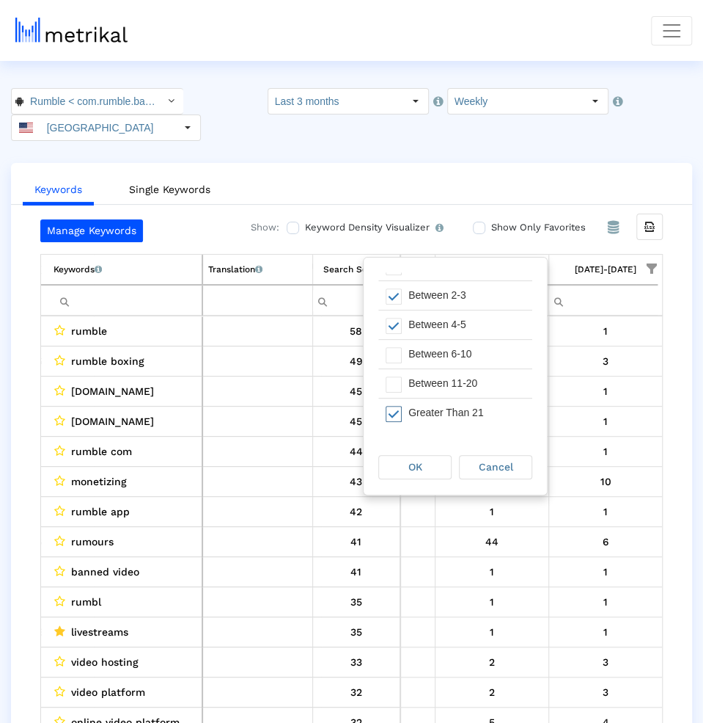
click at [436, 409] on div "Greater Than 21" at bounding box center [466, 412] width 131 height 29
click at [431, 470] on div "OK" at bounding box center [415, 467] width 72 height 23
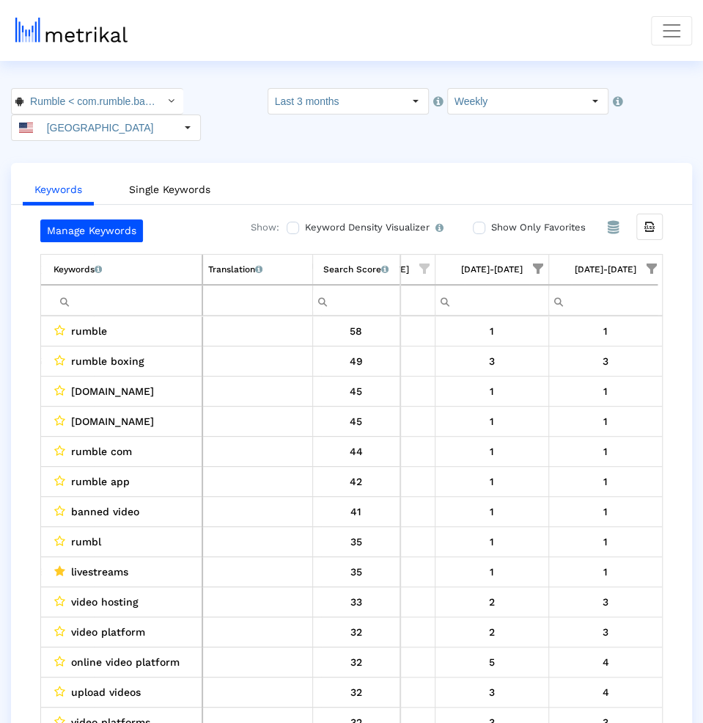
click at [647, 263] on span "Show filter options for column '09/14/25-09/20/25'" at bounding box center [652, 268] width 10 height 10
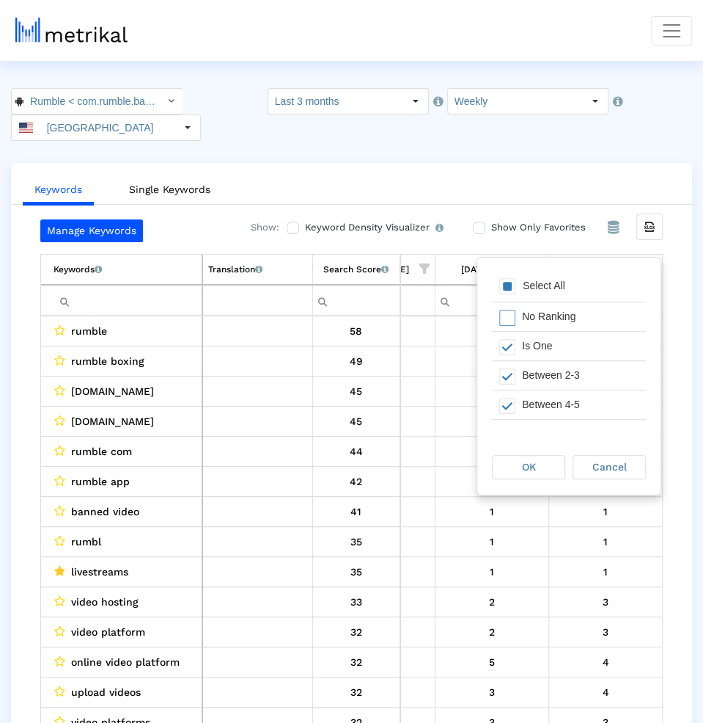
click at [535, 283] on div "Select All" at bounding box center [544, 285] width 57 height 12
click at [536, 341] on div "Is One" at bounding box center [580, 346] width 131 height 29
click at [536, 364] on div "Between 2-3" at bounding box center [580, 375] width 131 height 29
click at [536, 406] on div "Between 4-5" at bounding box center [580, 404] width 131 height 29
click at [529, 483] on div "OK Cancel" at bounding box center [569, 467] width 183 height 56
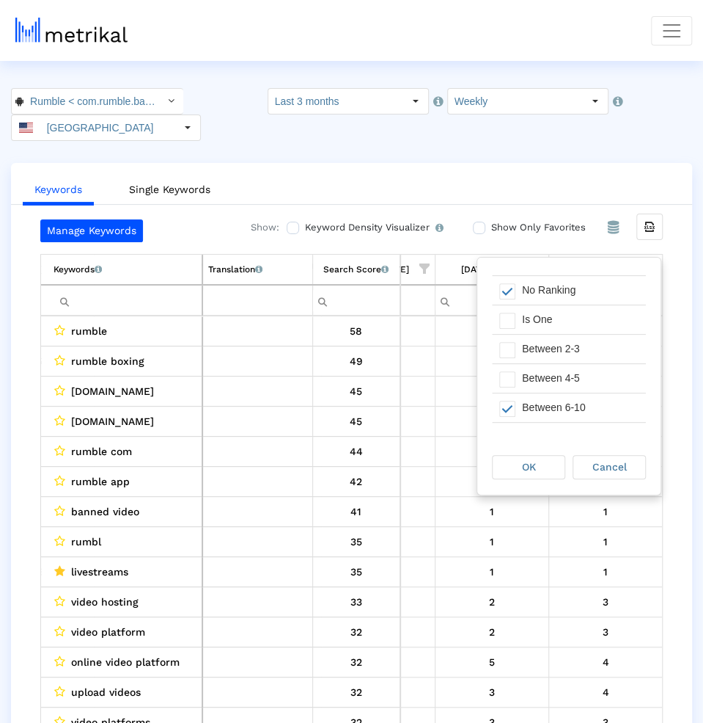
click at [529, 481] on div "OK Cancel" at bounding box center [569, 467] width 183 height 56
click at [533, 468] on span "OK" at bounding box center [529, 467] width 14 height 12
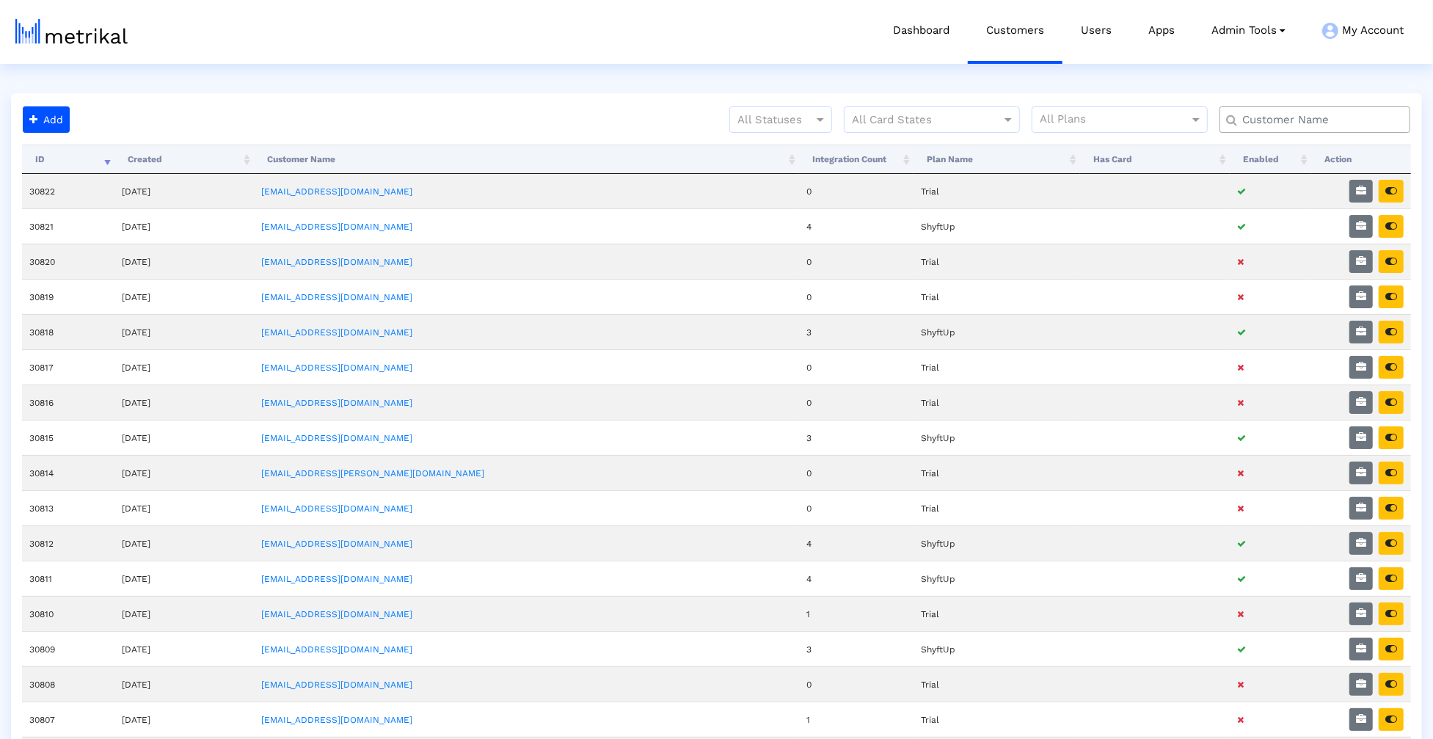
click at [1235, 112] on input "text" at bounding box center [1318, 119] width 172 height 15
type input "m"
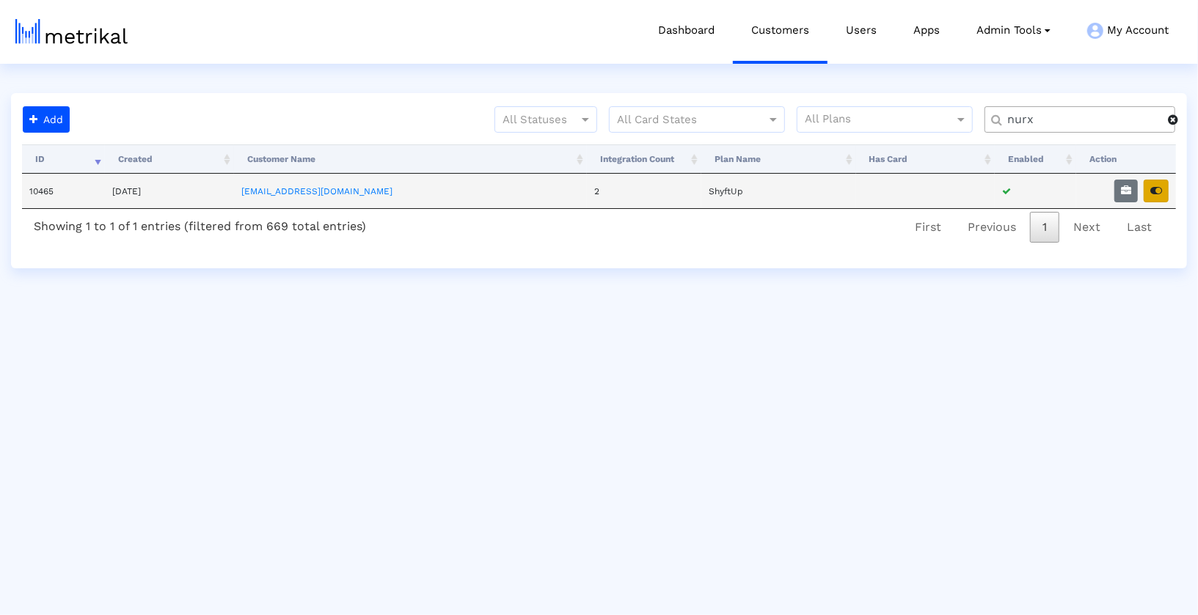
type input "nurx"
click at [1154, 189] on icon "button" at bounding box center [1156, 191] width 12 height 10
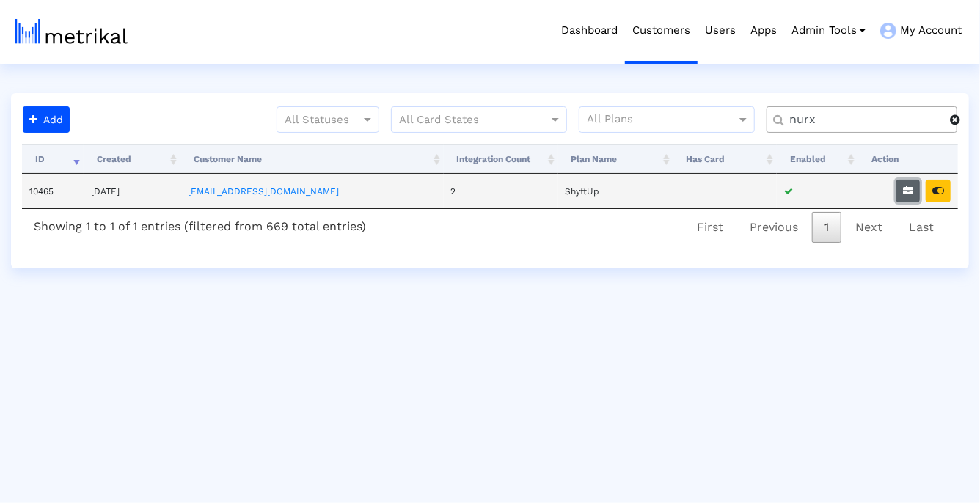
click at [904, 193] on icon "button" at bounding box center [908, 191] width 10 height 10
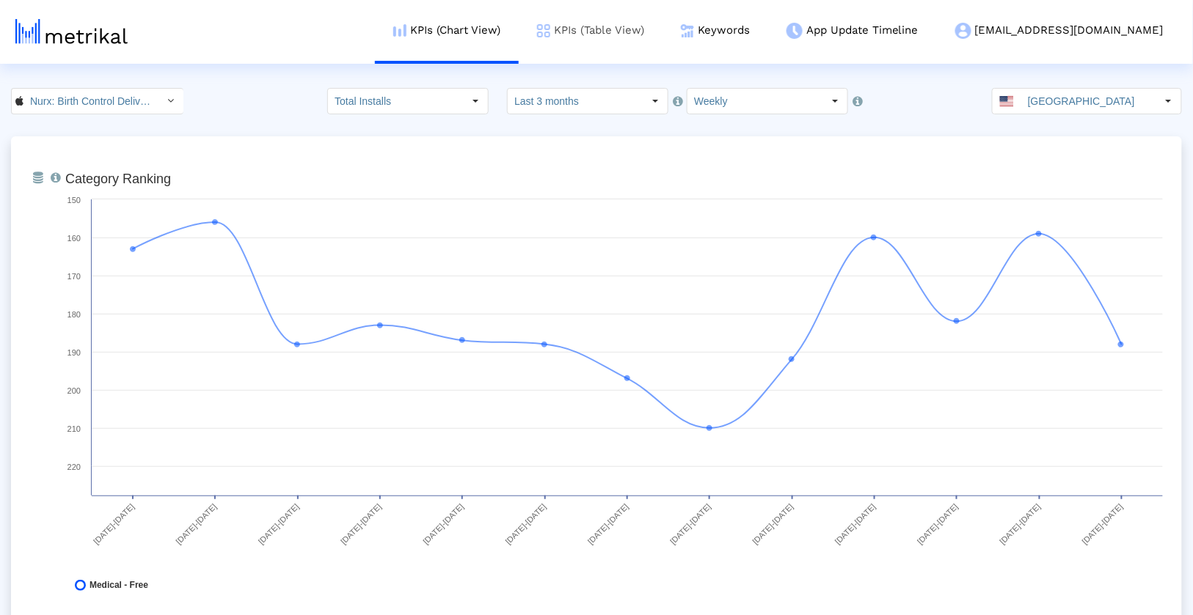
click at [656, 41] on link "KPIs (Table View)" at bounding box center [591, 30] width 144 height 61
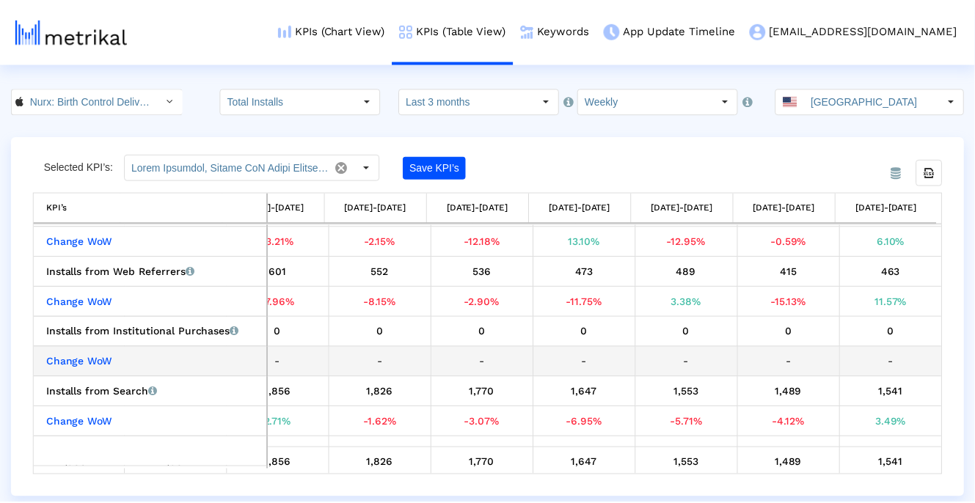
scroll to position [210, 0]
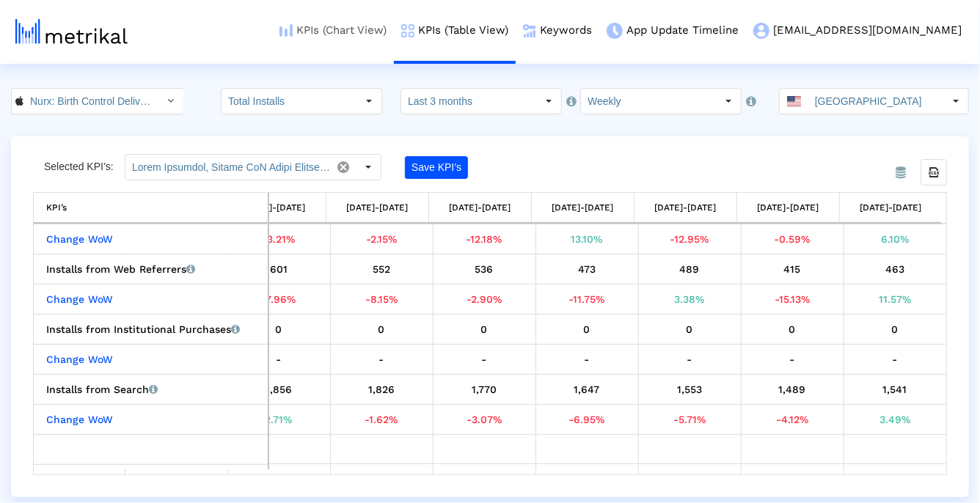
click at [394, 36] on link "KPIs (Chart View)" at bounding box center [333, 30] width 122 height 61
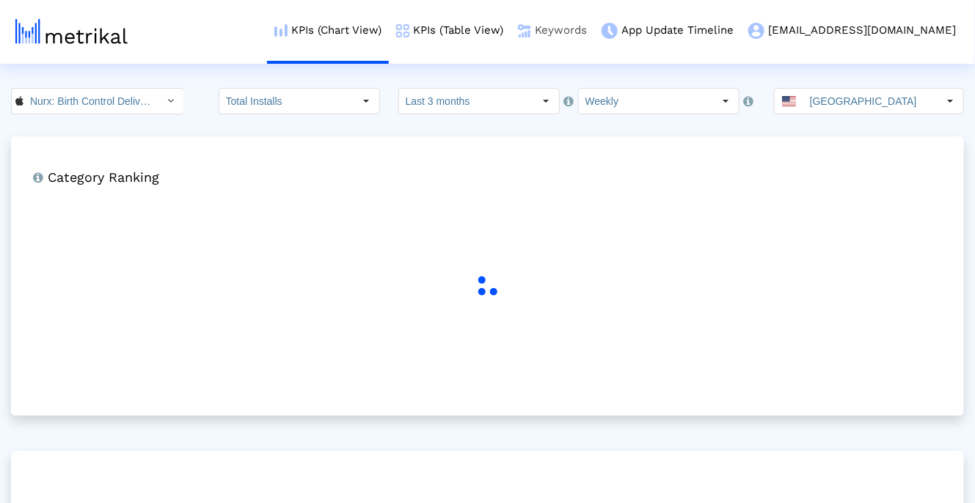
click at [594, 35] on link "Keywords" at bounding box center [553, 30] width 84 height 61
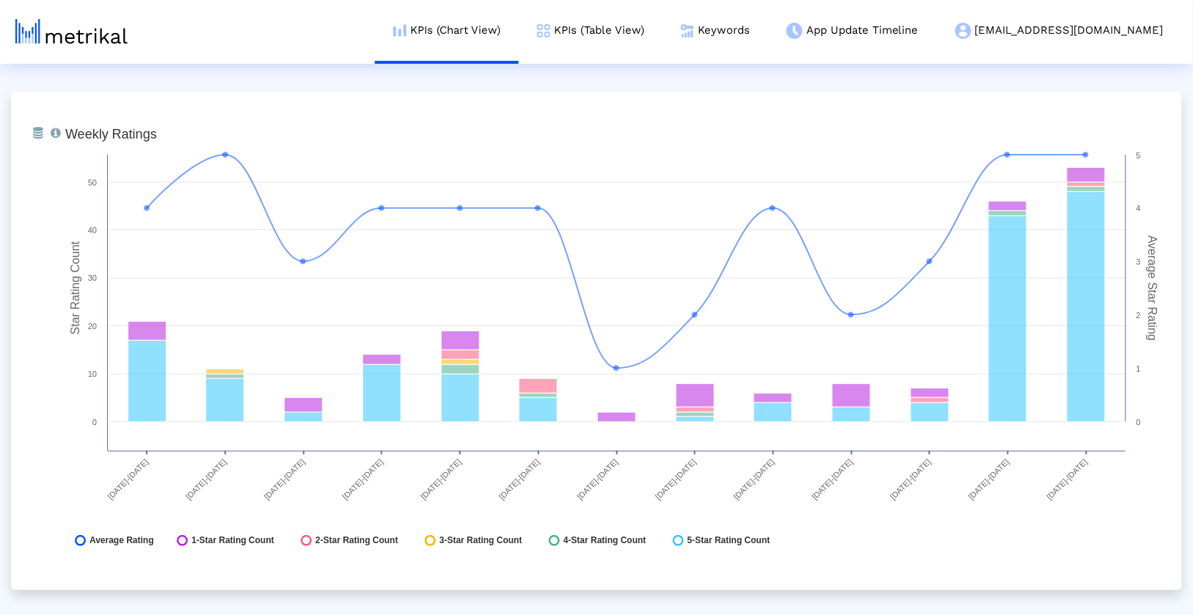
scroll to position [3605, 0]
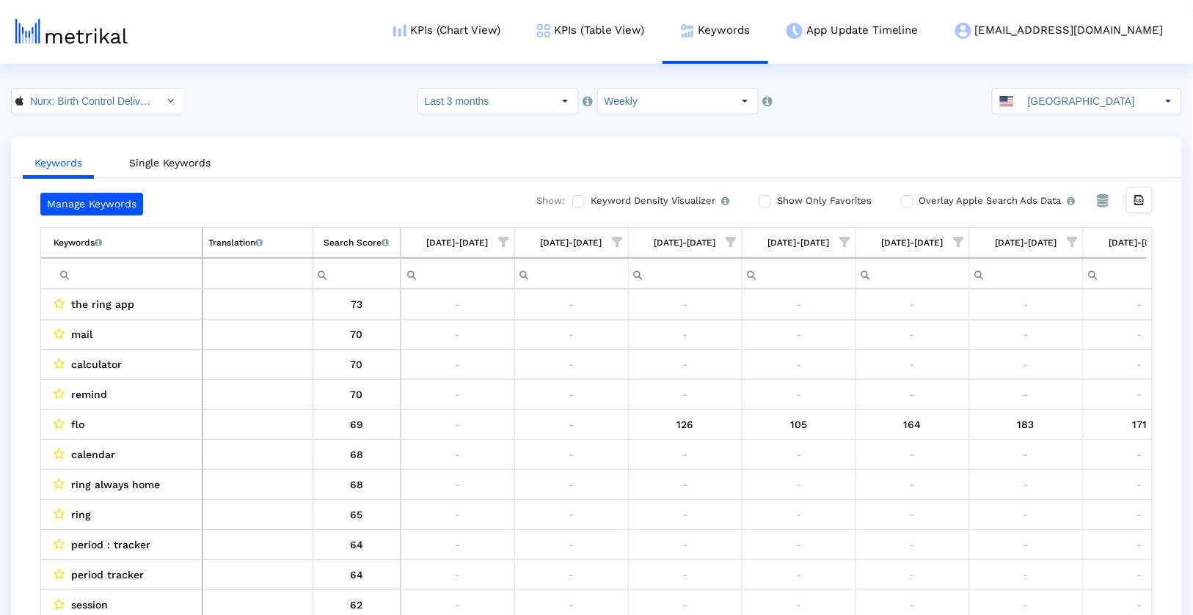
scroll to position [0, 731]
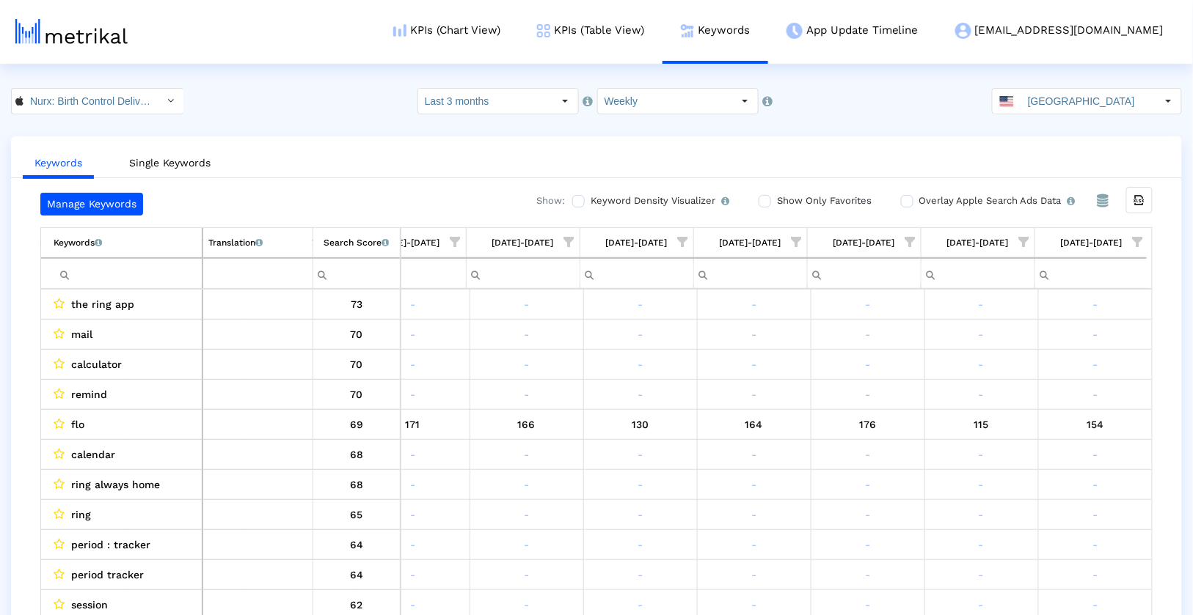
click at [850, 193] on label "Show Only Favorites" at bounding box center [822, 201] width 98 height 16
click at [768, 197] on input "Show Only Favorites" at bounding box center [764, 202] width 10 height 10
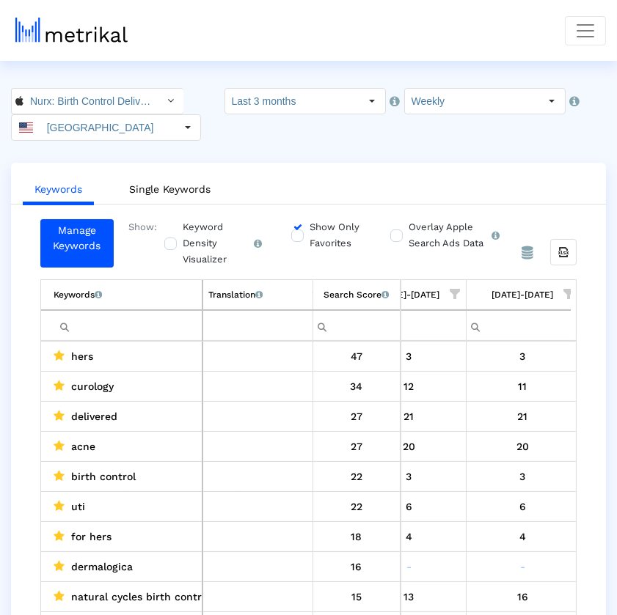
click at [2, 119] on div "Nurx: Birth Control Delivered < 1213141301 > Select how far back from [DATE] yo…" at bounding box center [308, 114] width 617 height 53
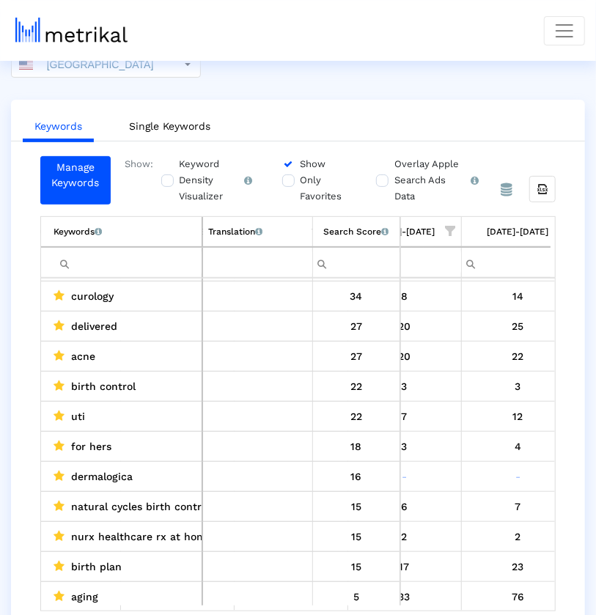
scroll to position [64, 0]
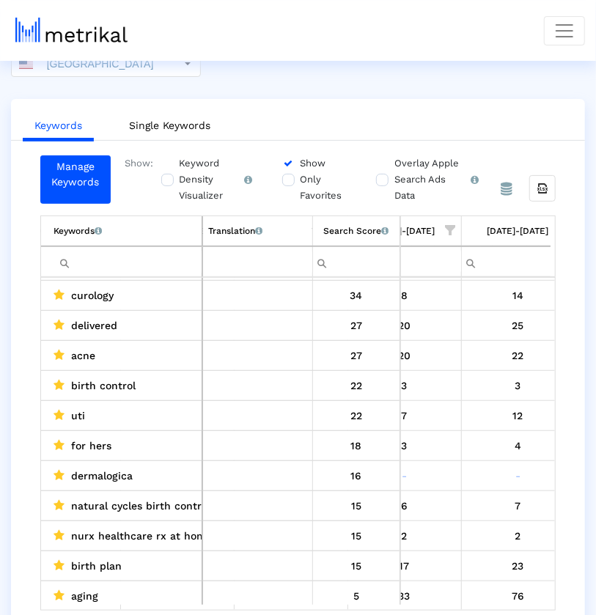
click at [297, 179] on label "Show Only Favorites" at bounding box center [322, 180] width 51 height 48
click at [288, 169] on input "Show Only Favorites" at bounding box center [287, 164] width 10 height 10
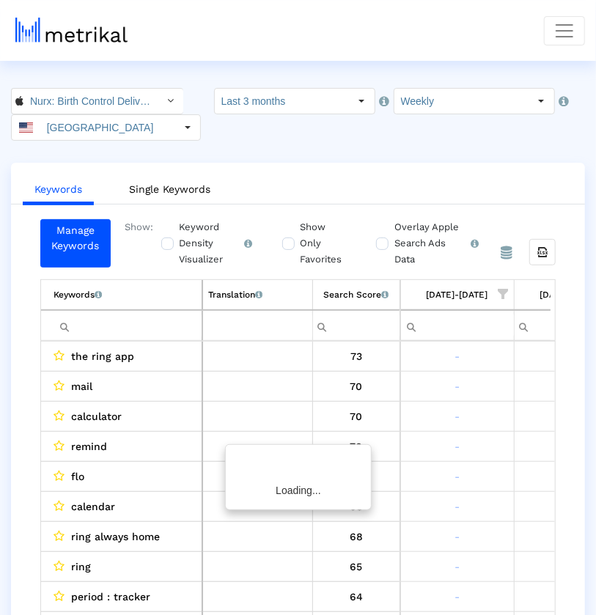
scroll to position [0, 1326]
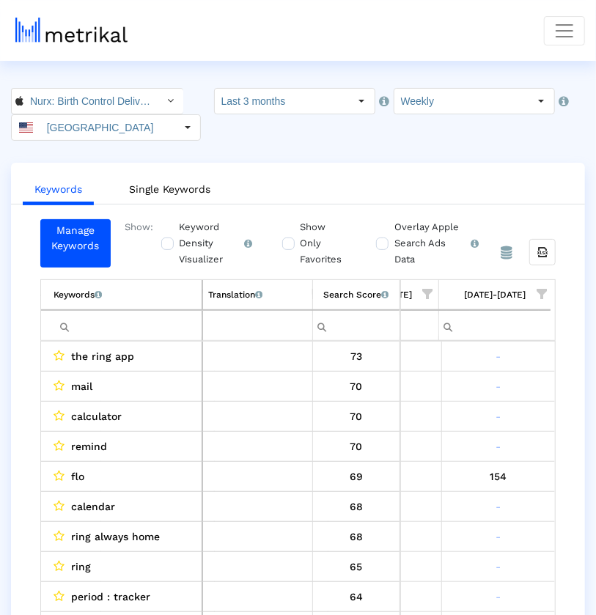
click at [539, 293] on span "Show filter options for column '09/14/25-09/20/25'" at bounding box center [542, 294] width 10 height 10
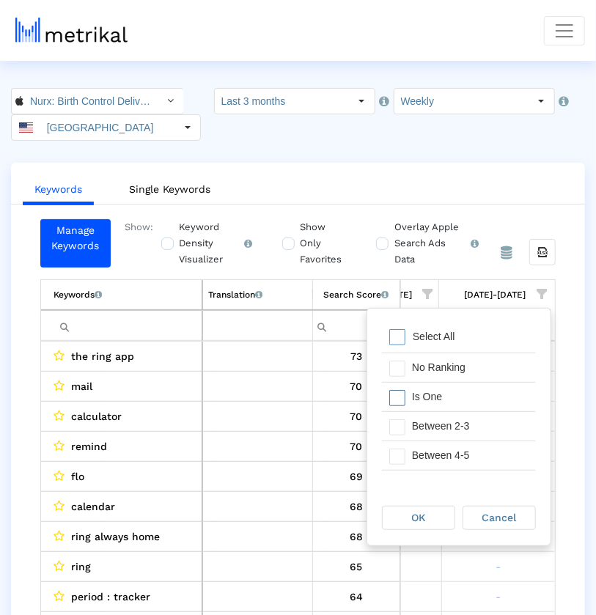
click at [464, 390] on div "Is One" at bounding box center [470, 397] width 131 height 29
click at [464, 428] on div "Between 2-3" at bounding box center [470, 426] width 131 height 29
click at [464, 452] on div "Between 4-5" at bounding box center [470, 456] width 131 height 29
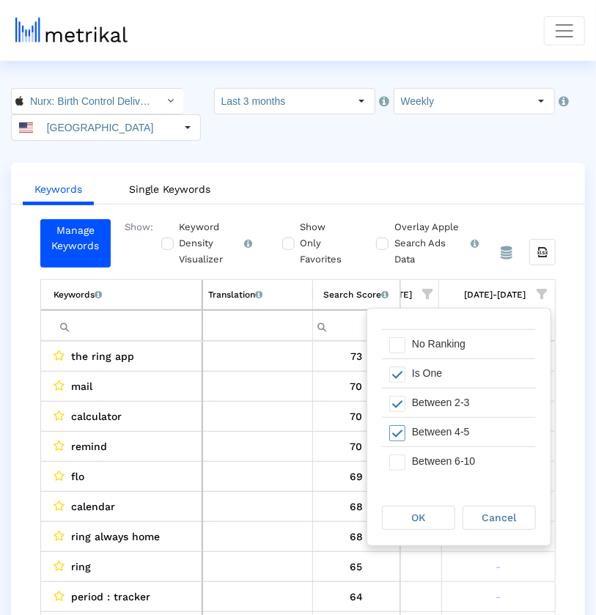
scroll to position [26, 0]
click at [464, 452] on div "Between 6-10" at bounding box center [470, 459] width 131 height 29
click at [431, 502] on div "OK" at bounding box center [419, 518] width 72 height 23
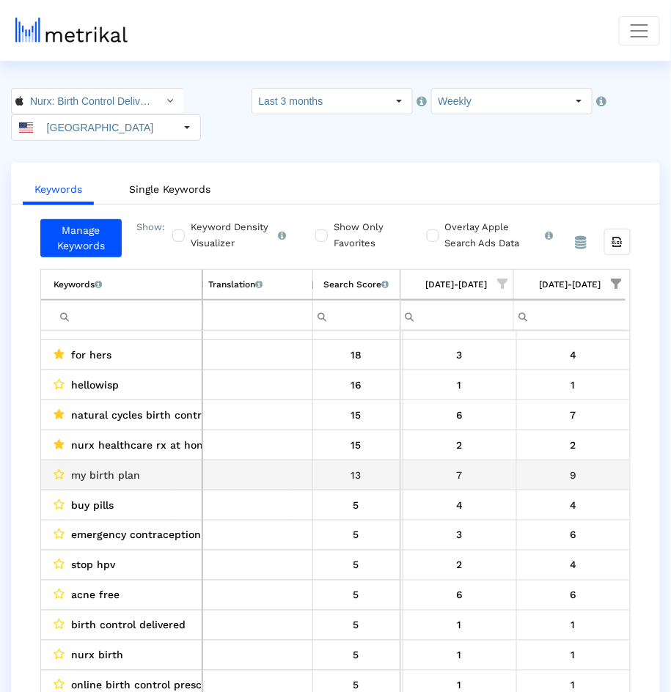
scroll to position [141, 0]
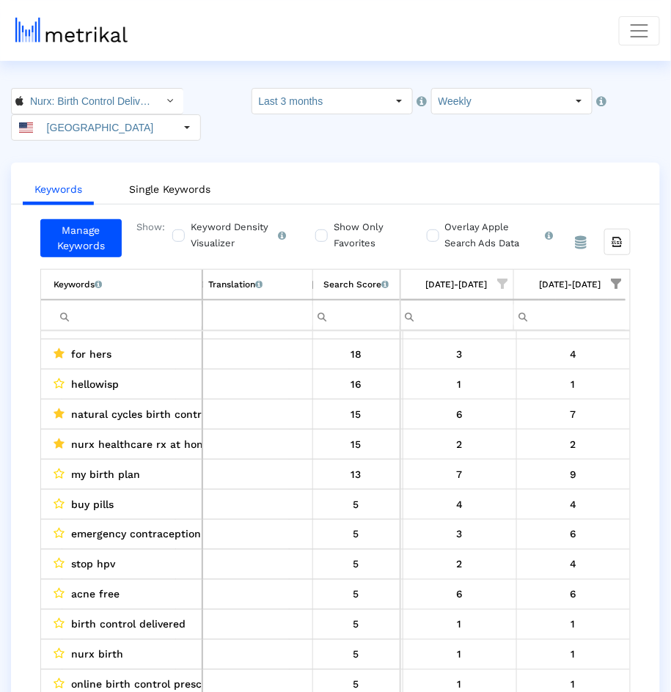
click at [183, 502] on span "emergency contraception" at bounding box center [136, 534] width 130 height 19
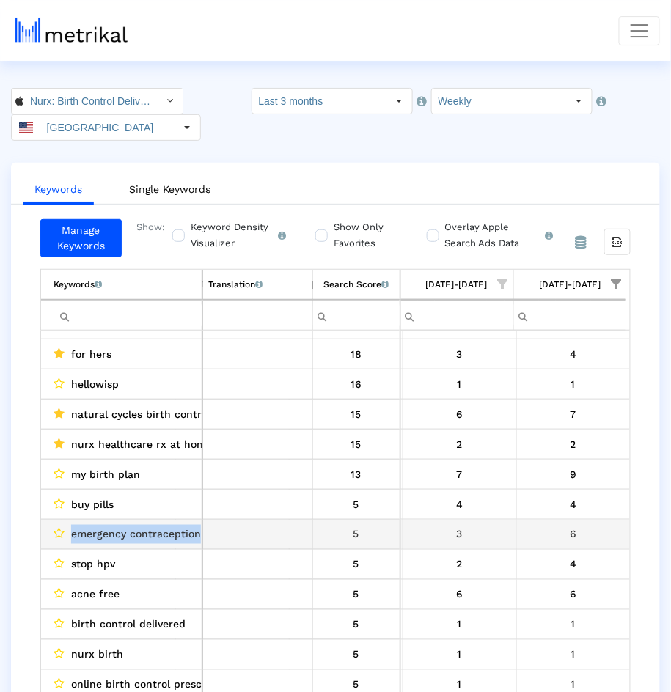
drag, startPoint x: 183, startPoint y: 506, endPoint x: 115, endPoint y: 502, distance: 68.4
click at [115, 502] on span "emergency contraception" at bounding box center [136, 534] width 130 height 19
copy span "emergency contraception"
